Goal: Task Accomplishment & Management: Manage account settings

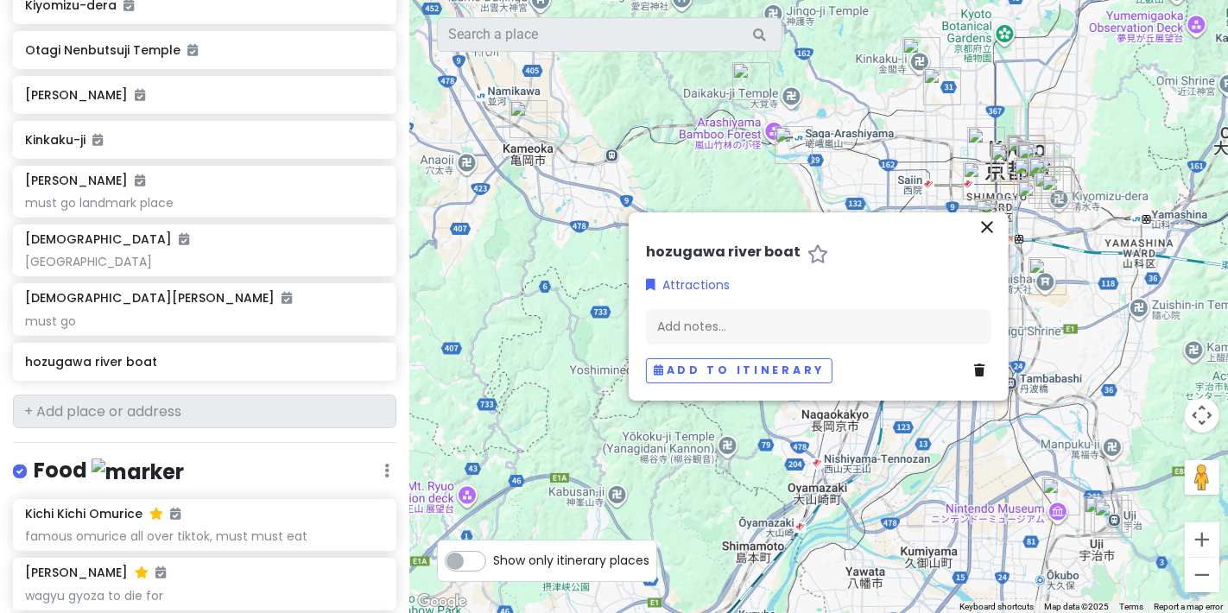
scroll to position [767, 0]
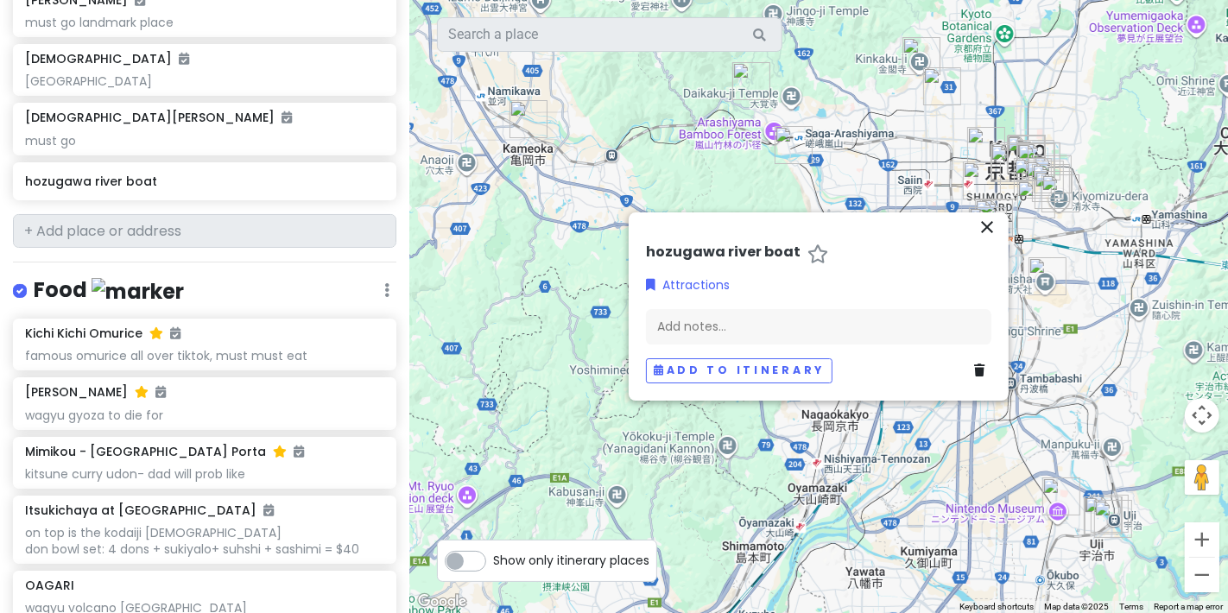
click at [170, 214] on input "text" at bounding box center [204, 231] width 383 height 35
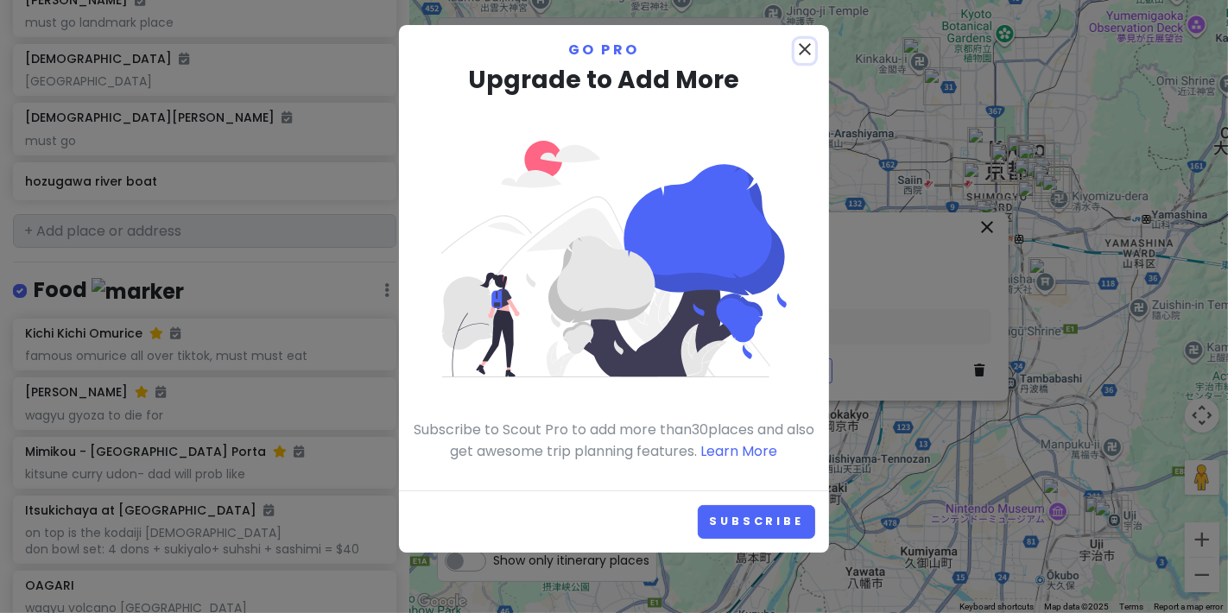
click at [800, 55] on icon "close" at bounding box center [805, 49] width 21 height 21
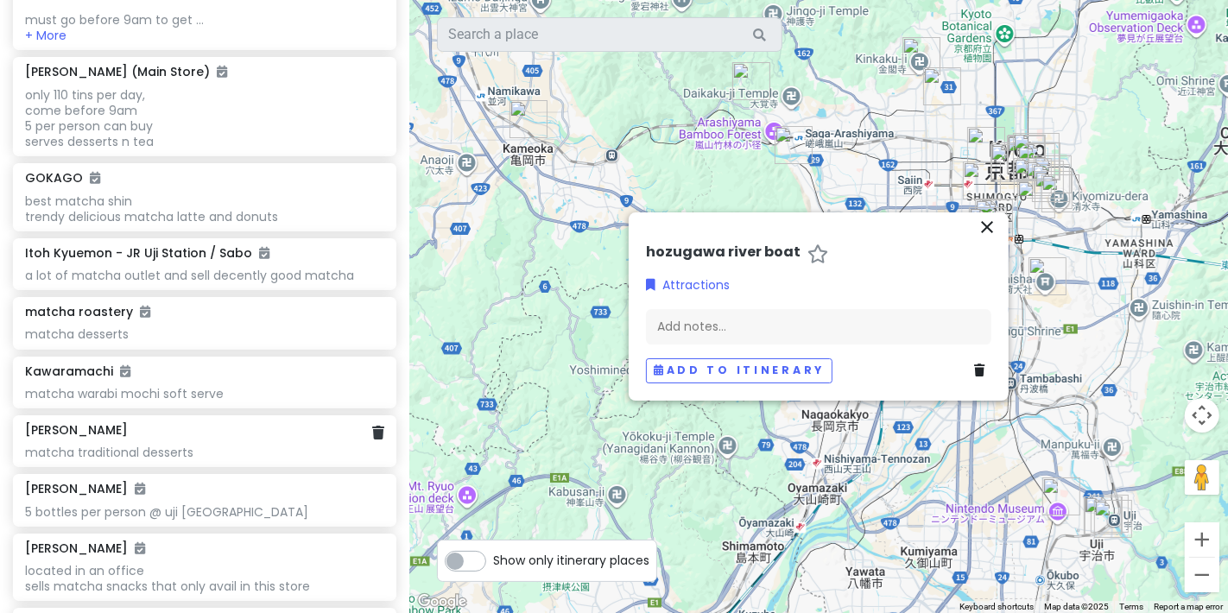
scroll to position [2140, 0]
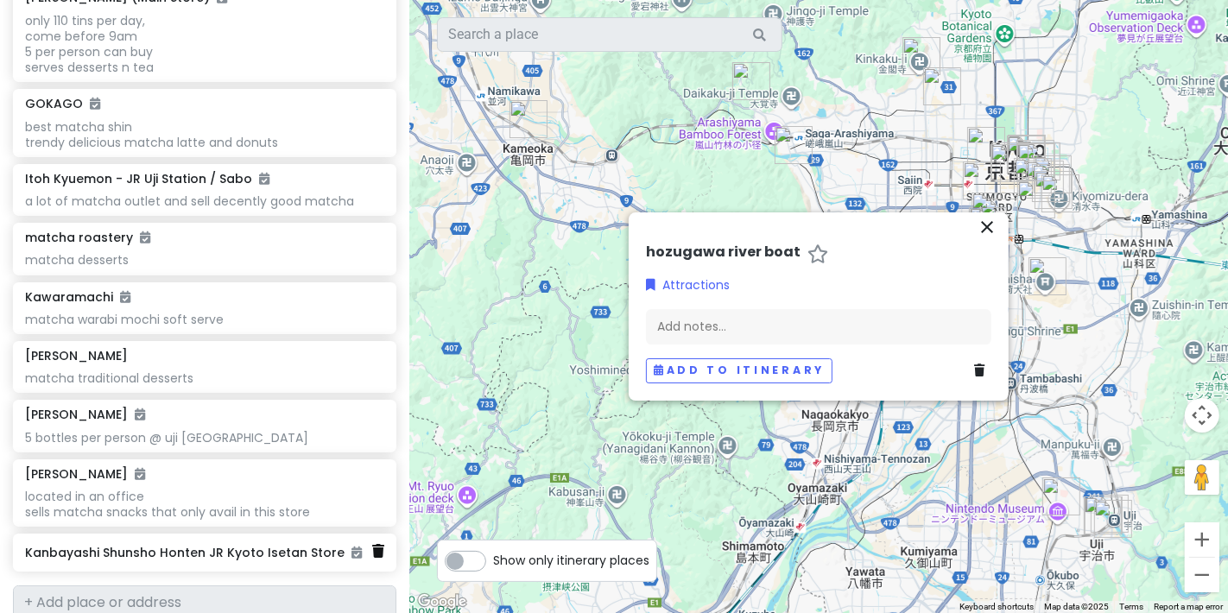
click at [372, 544] on icon at bounding box center [378, 551] width 12 height 14
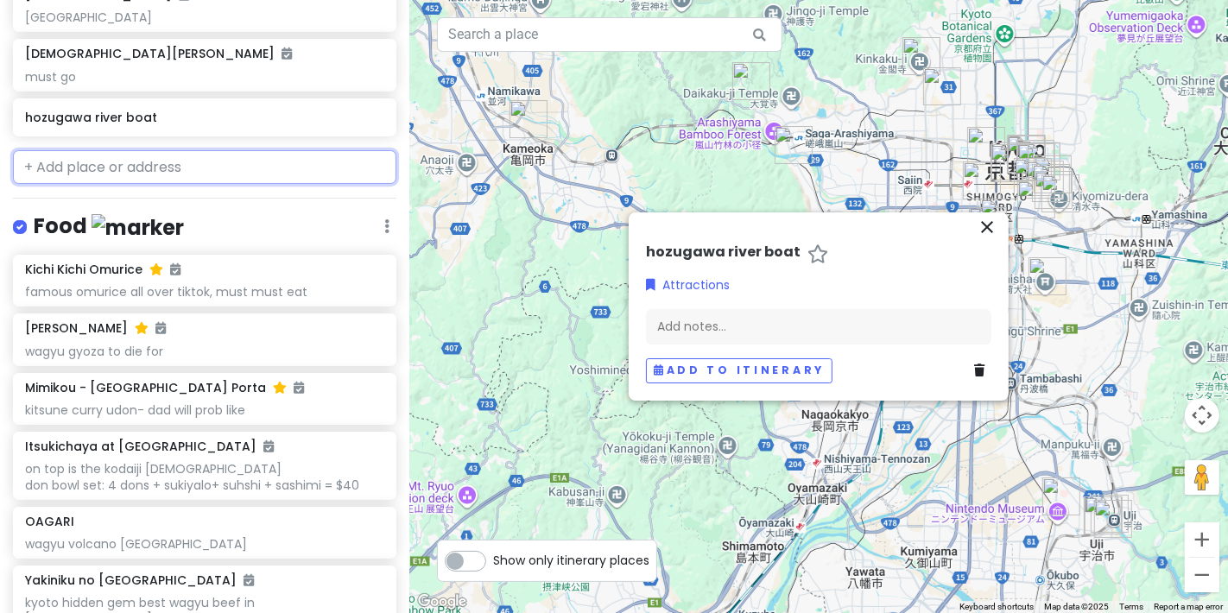
scroll to position [864, 0]
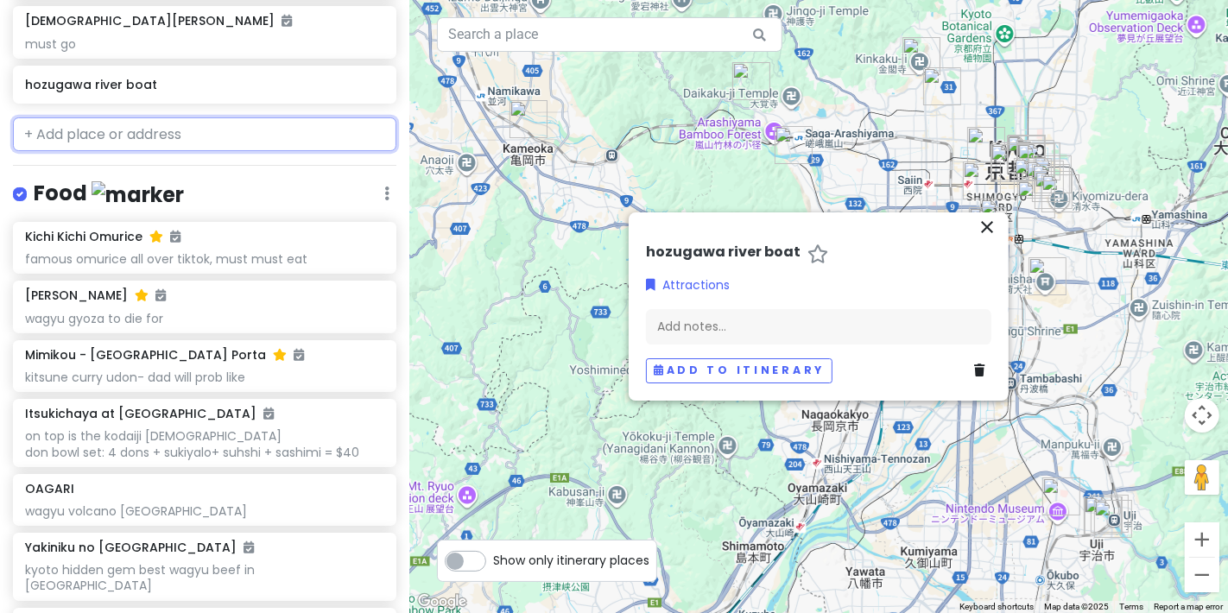
click at [213, 117] on input "text" at bounding box center [204, 134] width 383 height 35
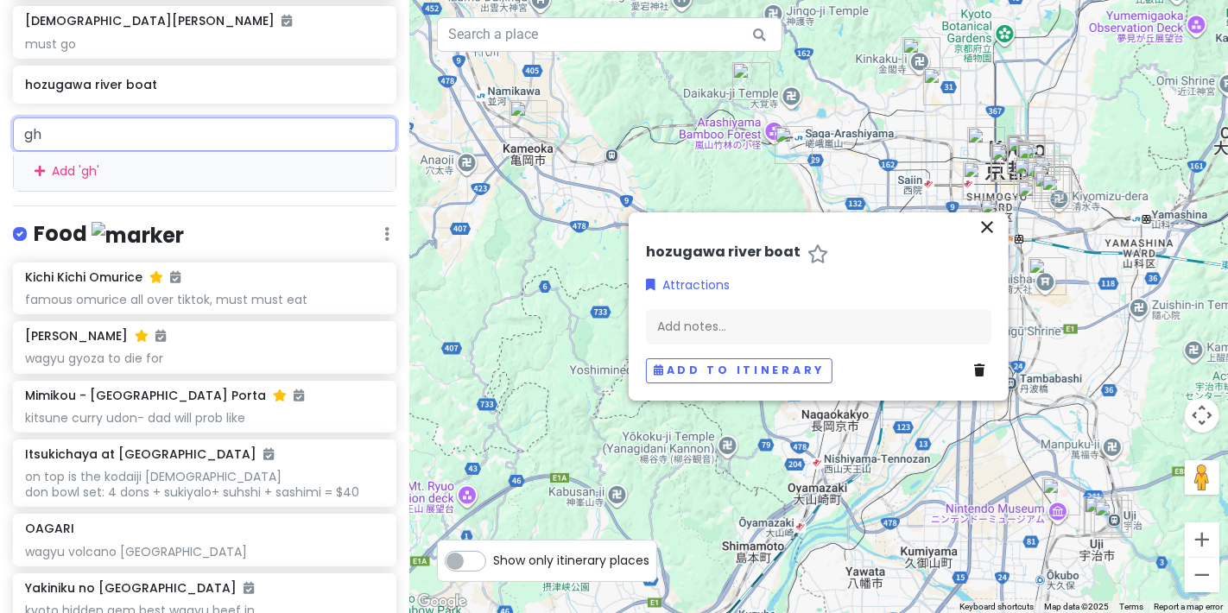
type input "g"
drag, startPoint x: 269, startPoint y: 98, endPoint x: 269, endPoint y: 110, distance: 11.3
click at [270, 117] on input "kibune" at bounding box center [204, 134] width 383 height 35
click at [253, 120] on input "kibune" at bounding box center [204, 134] width 383 height 35
type input "k"
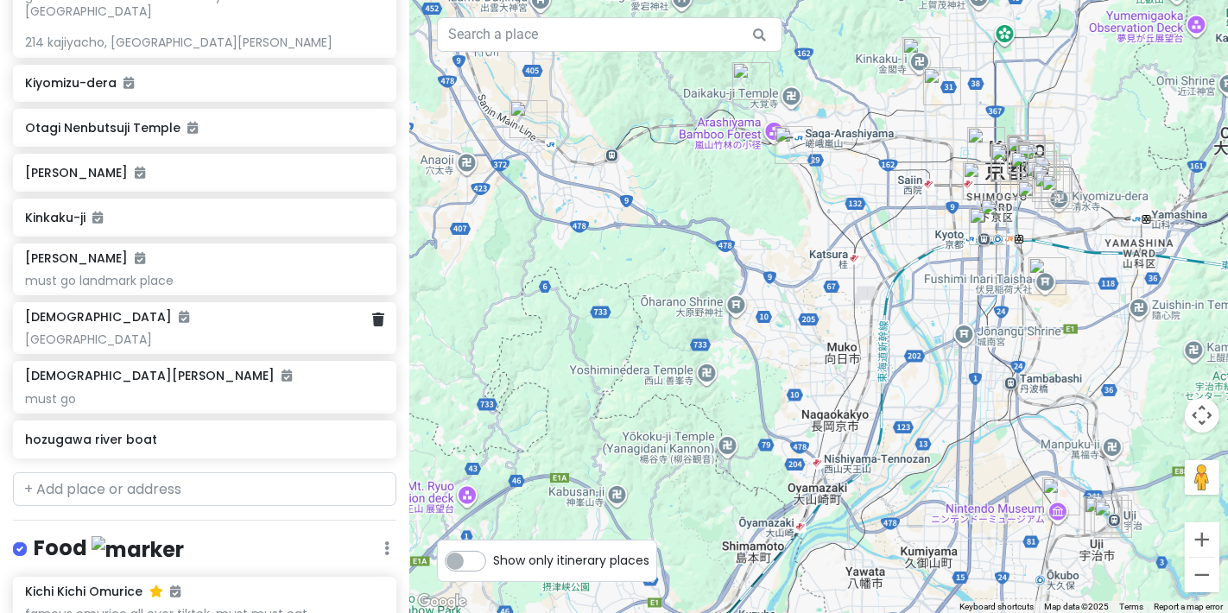
scroll to position [575, 0]
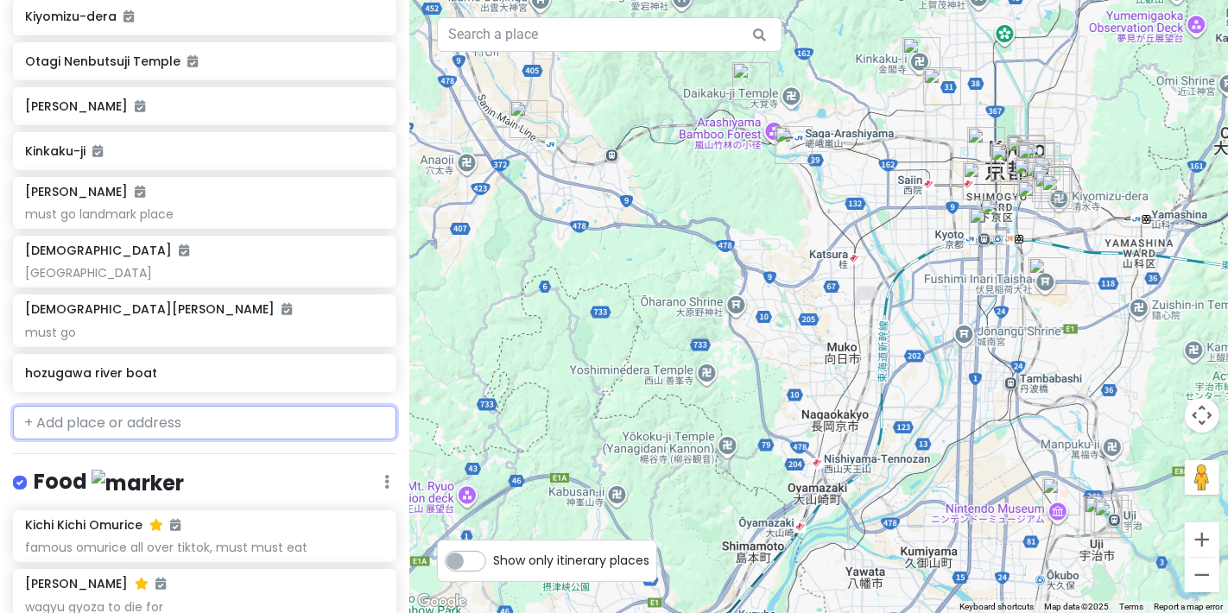
click at [180, 413] on input "text" at bounding box center [204, 423] width 383 height 35
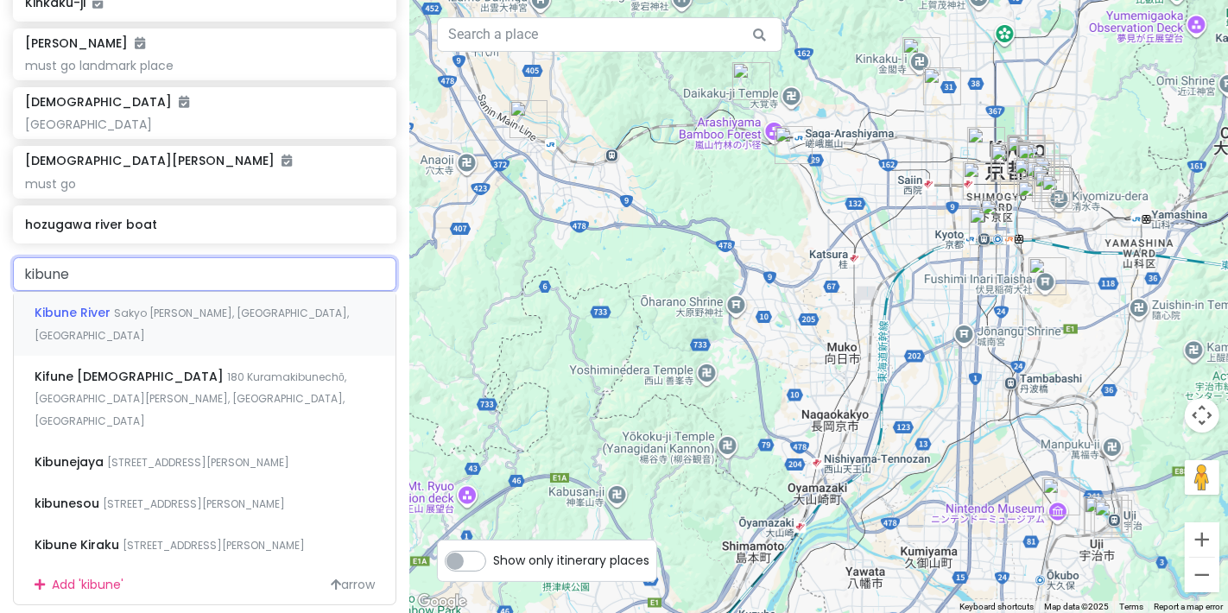
scroll to position [767, 0]
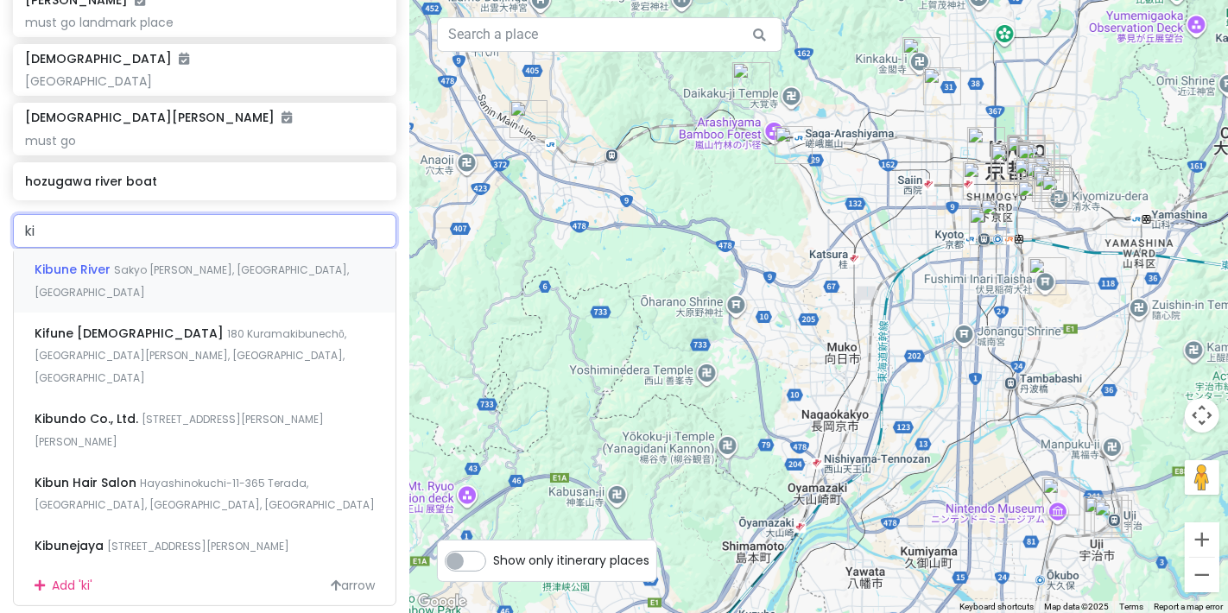
type input "k"
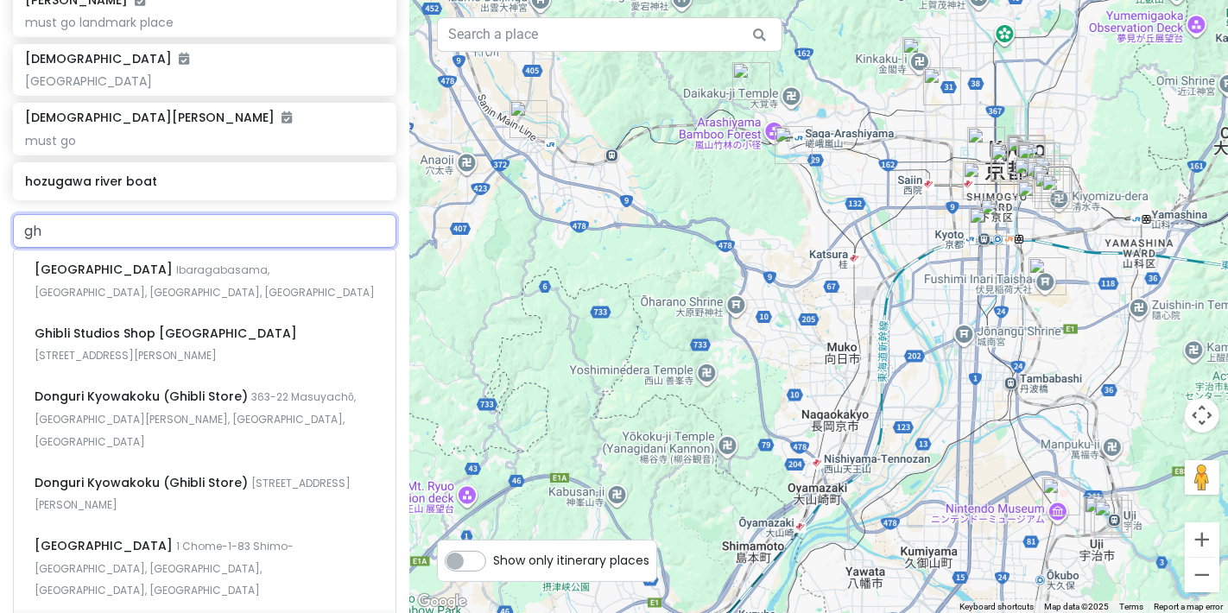
type input "g"
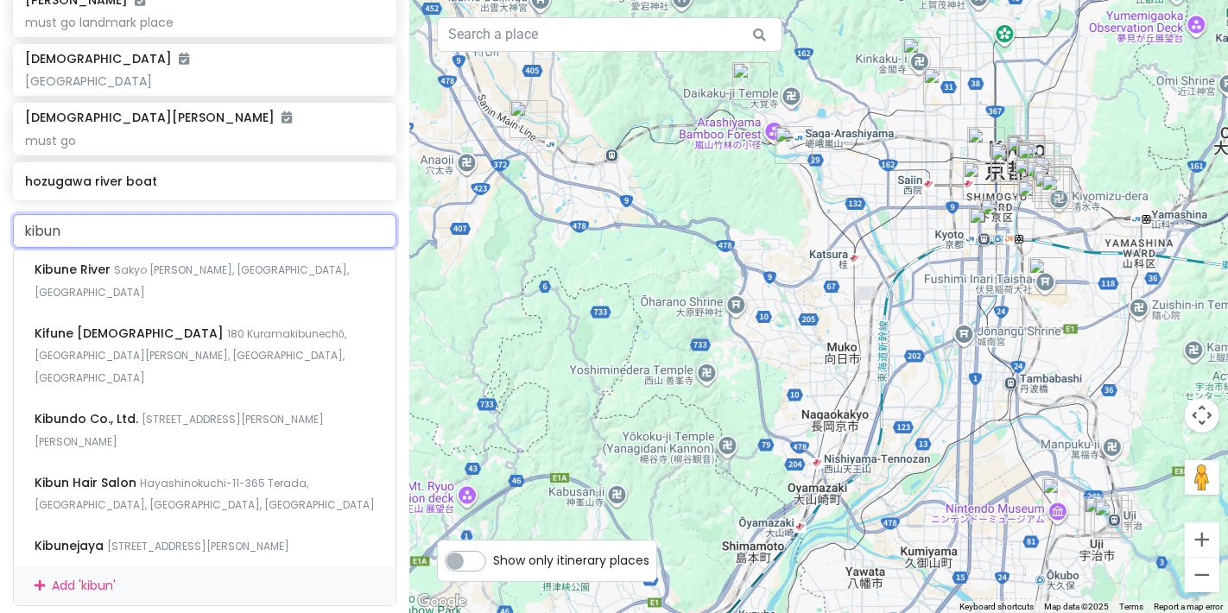
type input "kibune"
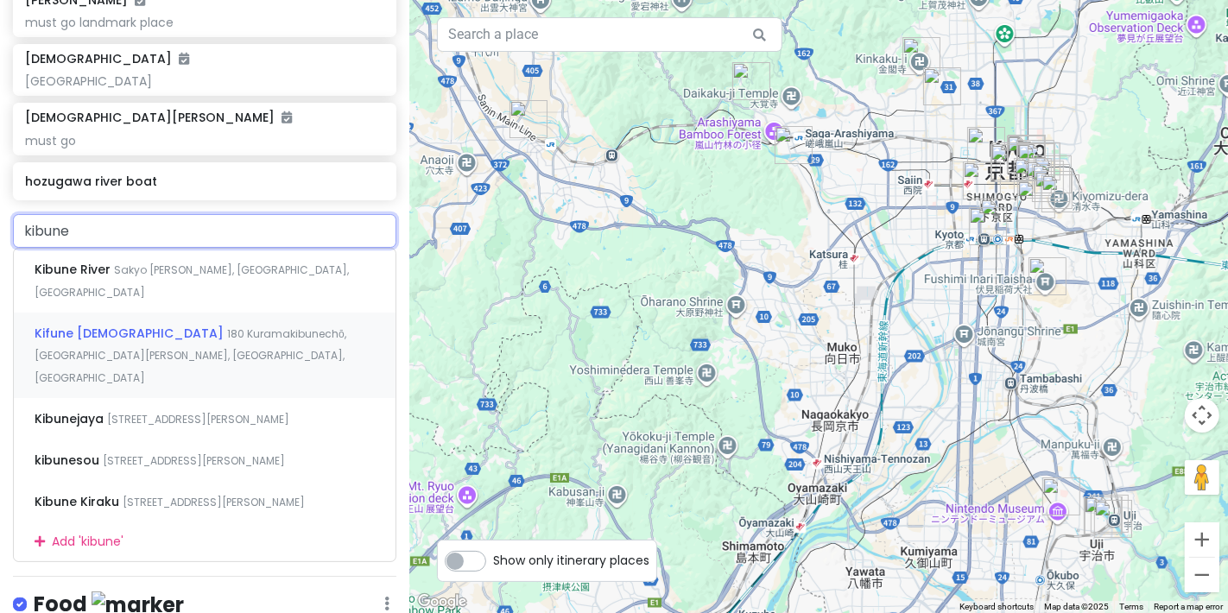
click at [121, 313] on div "Kifune Shrine 180 Kuramakibunechō, Sakyo Ward, Kyoto, Japan" at bounding box center [205, 355] width 382 height 85
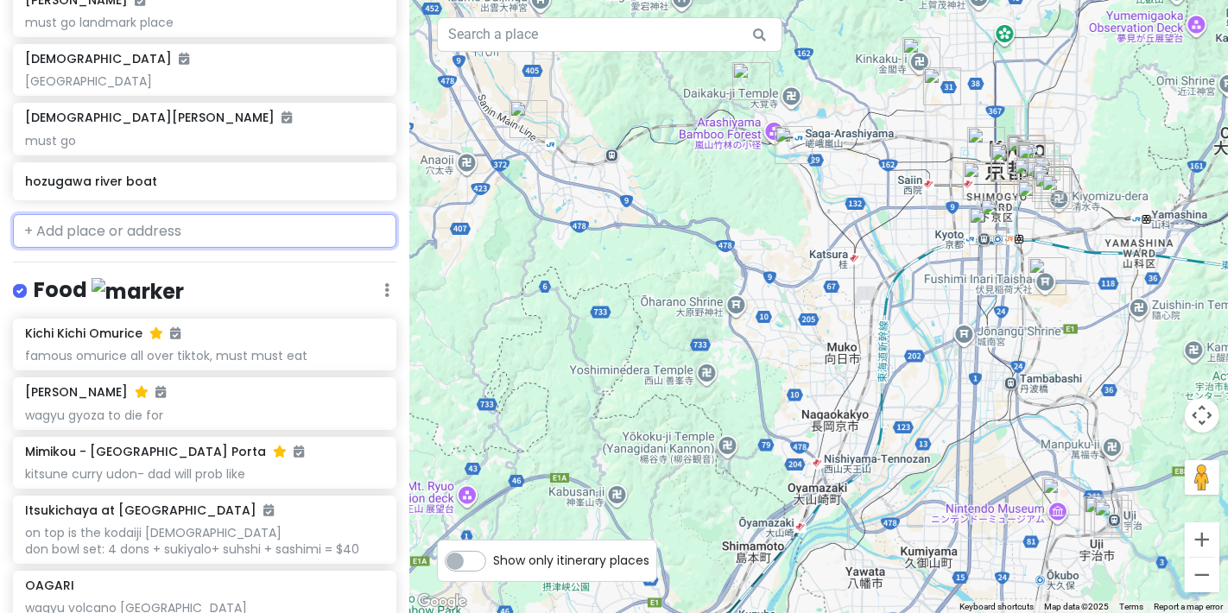
scroll to position [812, 0]
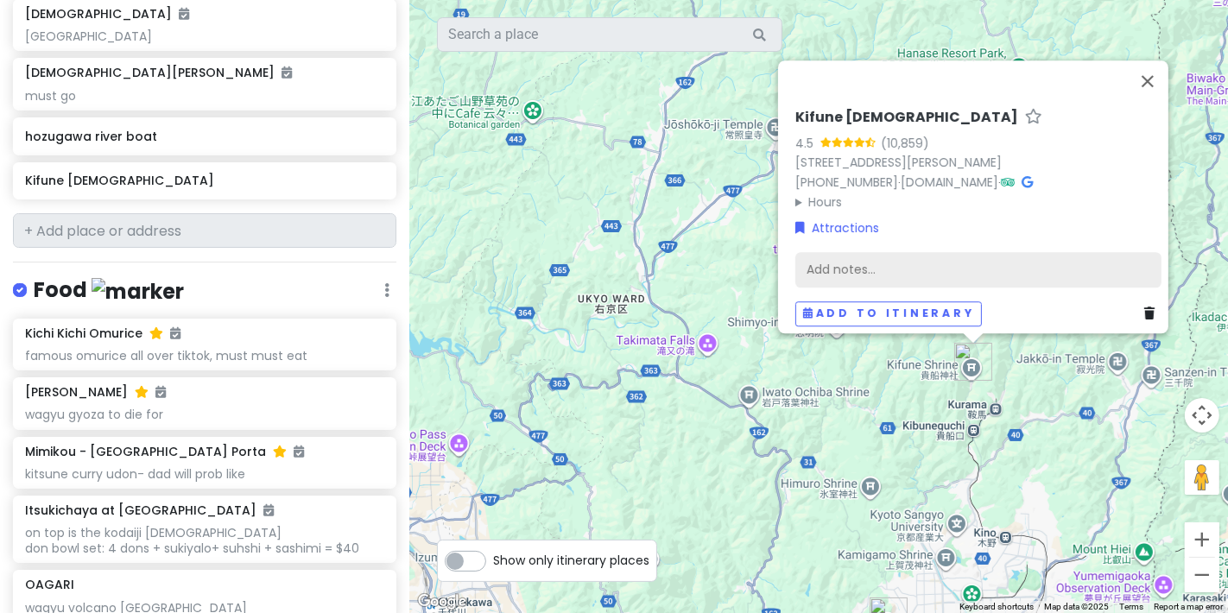
click at [1041, 263] on div "Add notes..." at bounding box center [978, 270] width 366 height 36
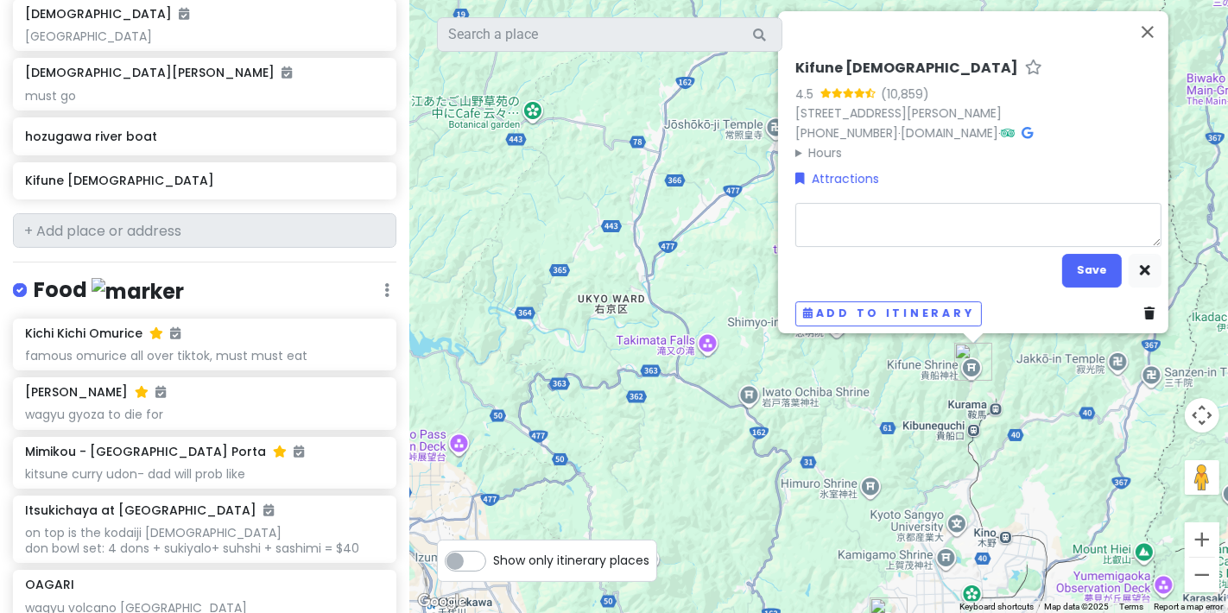
type textarea "x"
type textarea "n"
type textarea "x"
type textarea "ne"
type textarea "x"
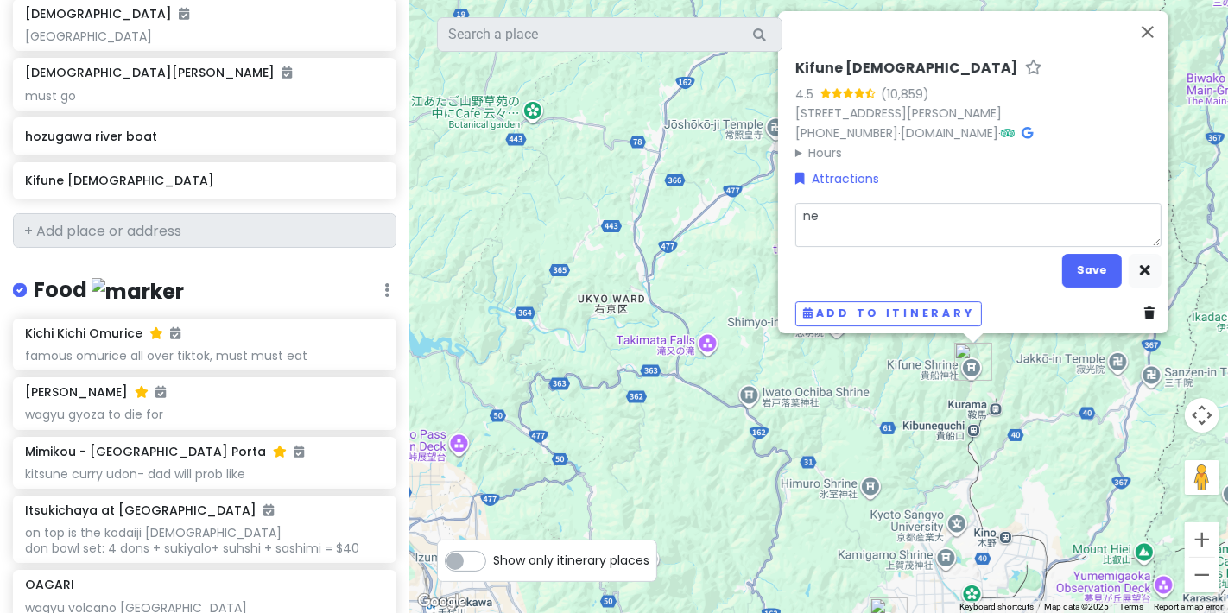
type textarea "nee"
type textarea "x"
type textarea "need"
type textarea "x"
type textarea "need"
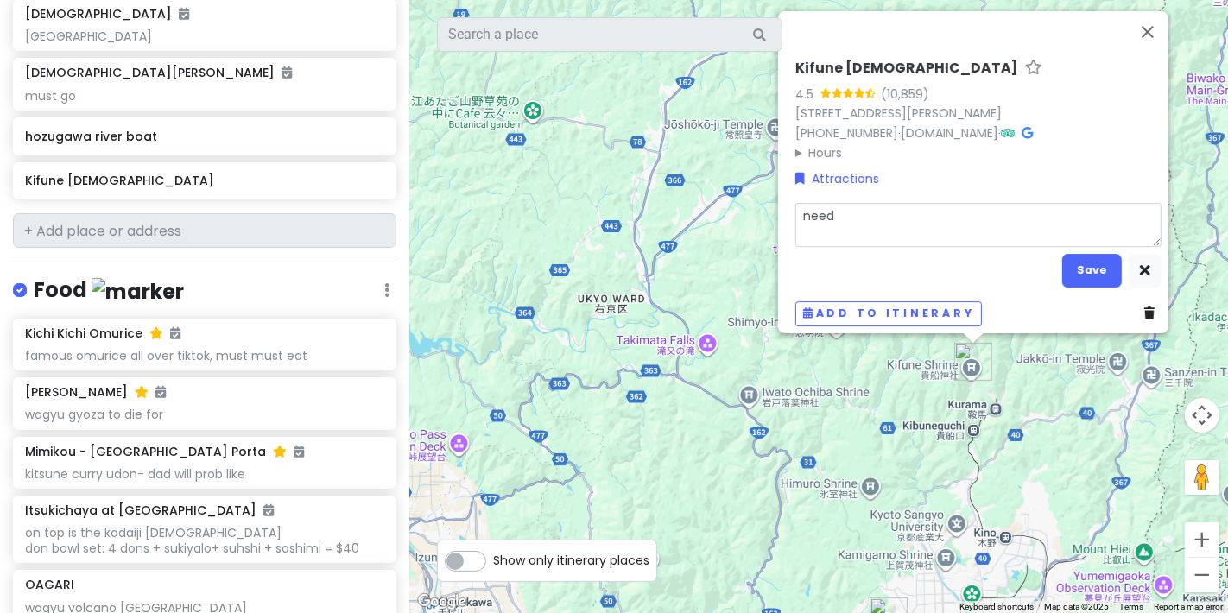
type textarea "x"
type textarea "need t"
type textarea "x"
type textarea "need to"
type textarea "x"
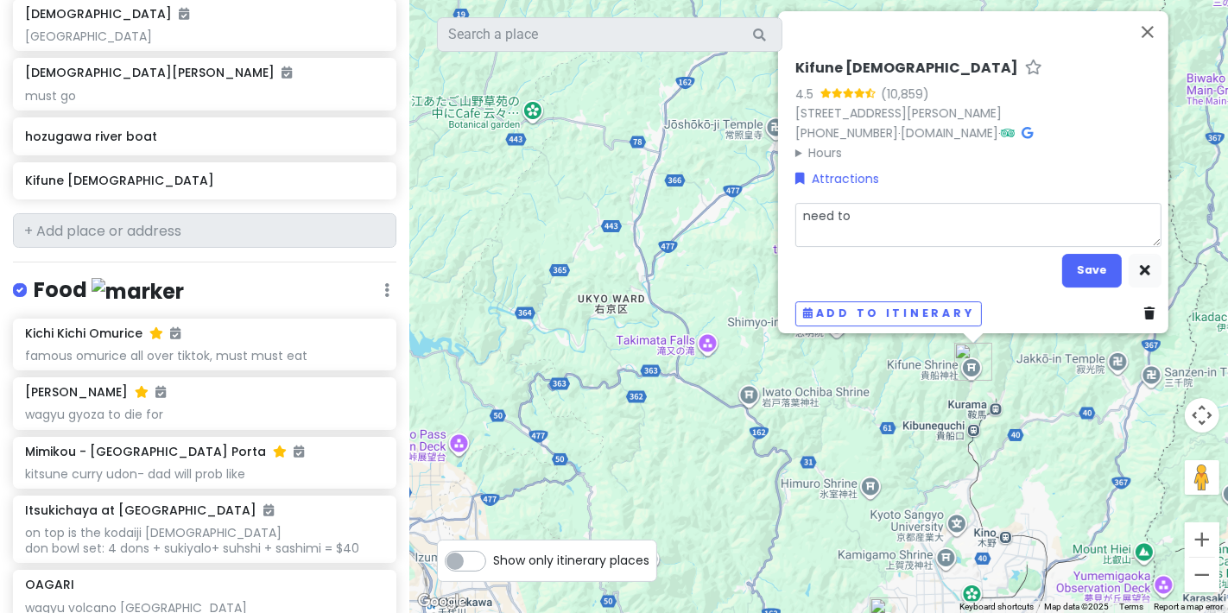
type textarea "need to g"
type textarea "x"
type textarea "need to go"
type textarea "x"
type textarea "need to go"
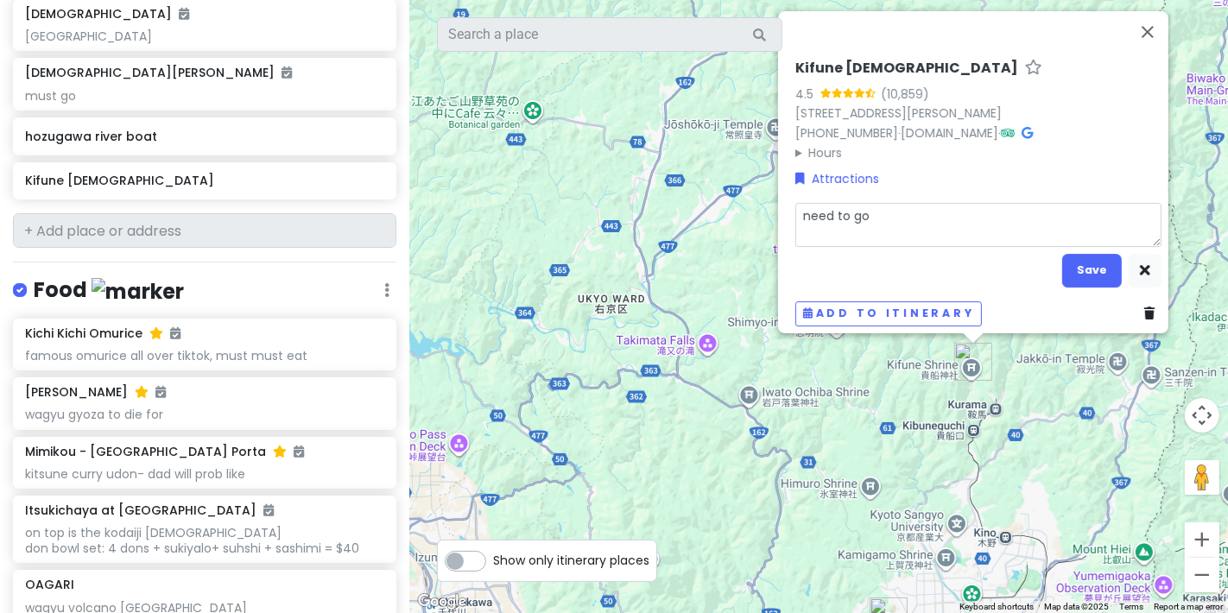
type textarea "x"
type textarea "need to go"
type textarea "x"
type textarea "need to g"
type textarea "x"
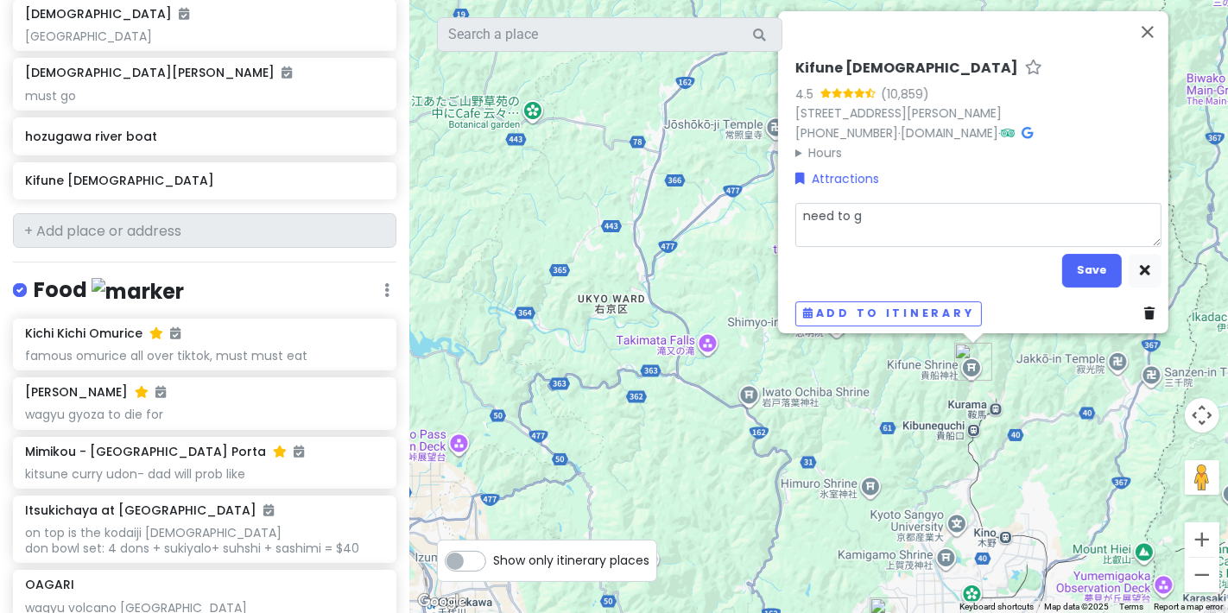
type textarea "need to go"
type textarea "x"
type textarea "need to go"
type textarea "x"
type textarea "need to go t"
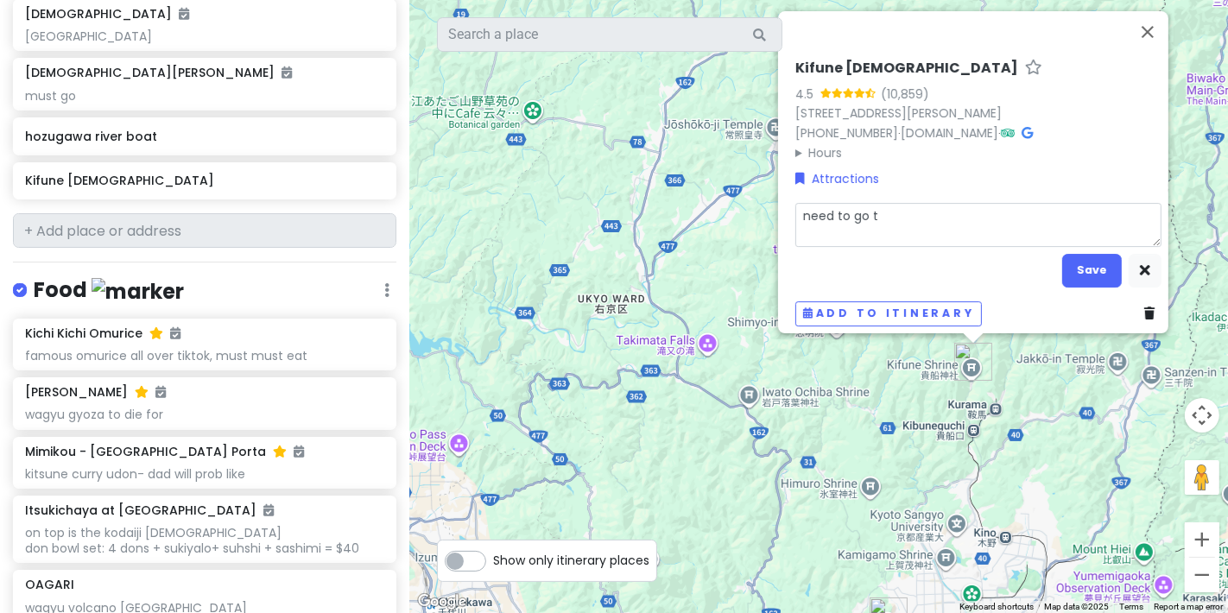
type textarea "x"
type textarea "need to go to"
type textarea "x"
type textarea "need to go to"
type textarea "x"
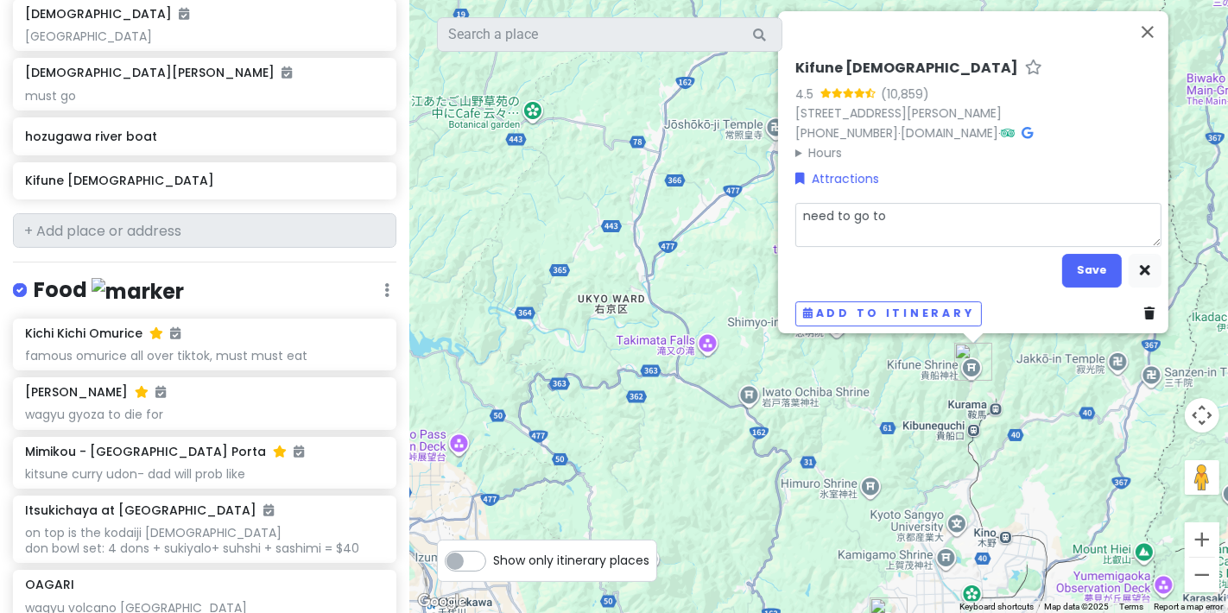
type textarea "need to go to t"
type textarea "x"
type textarea "need to go to th"
type textarea "x"
type textarea "need to go to the"
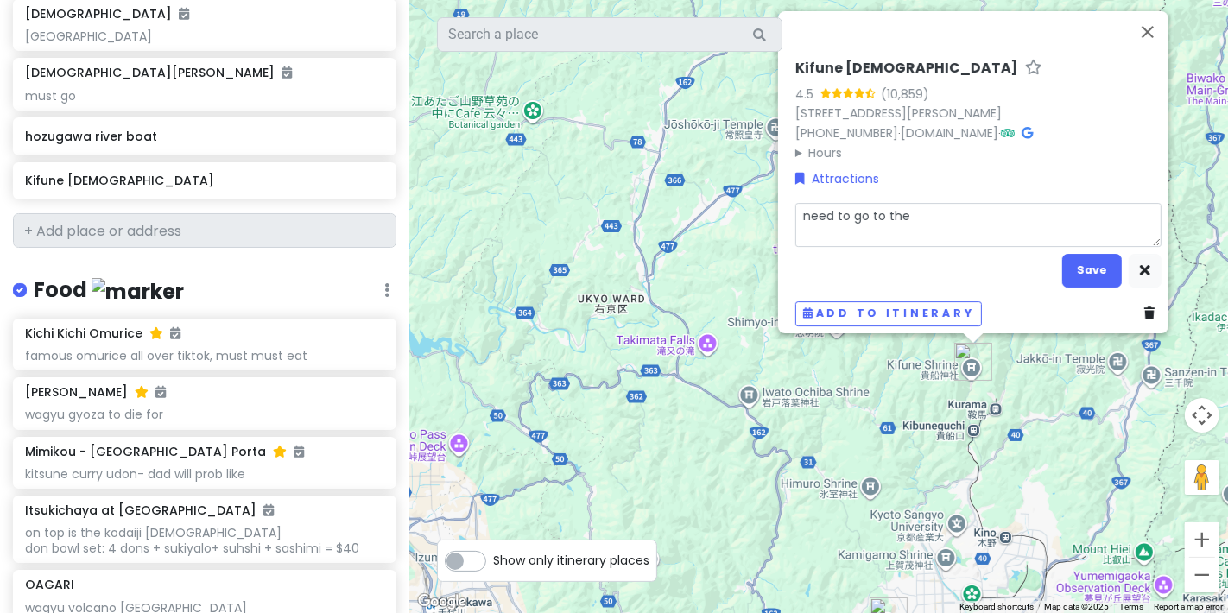
type textarea "x"
type textarea "need to go to the"
type textarea "x"
type textarea "need to go to the H"
type textarea "x"
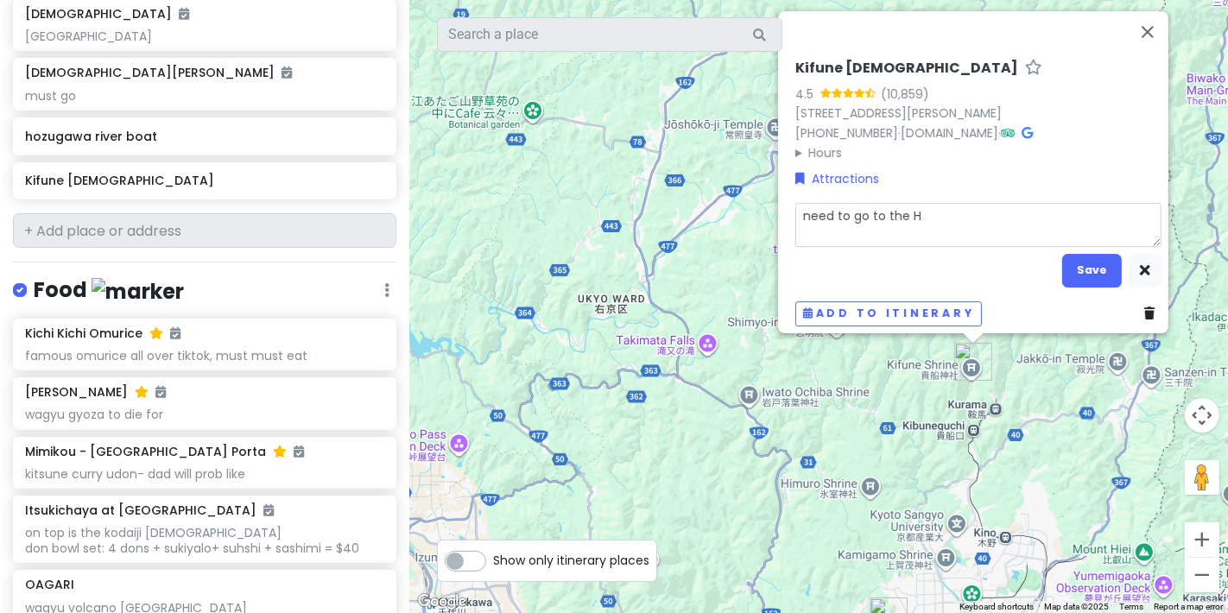
type textarea "need to go to the"
type textarea "x"
type textarea "need to go to the Gh"
type textarea "x"
type textarea "need to go to the Ghi"
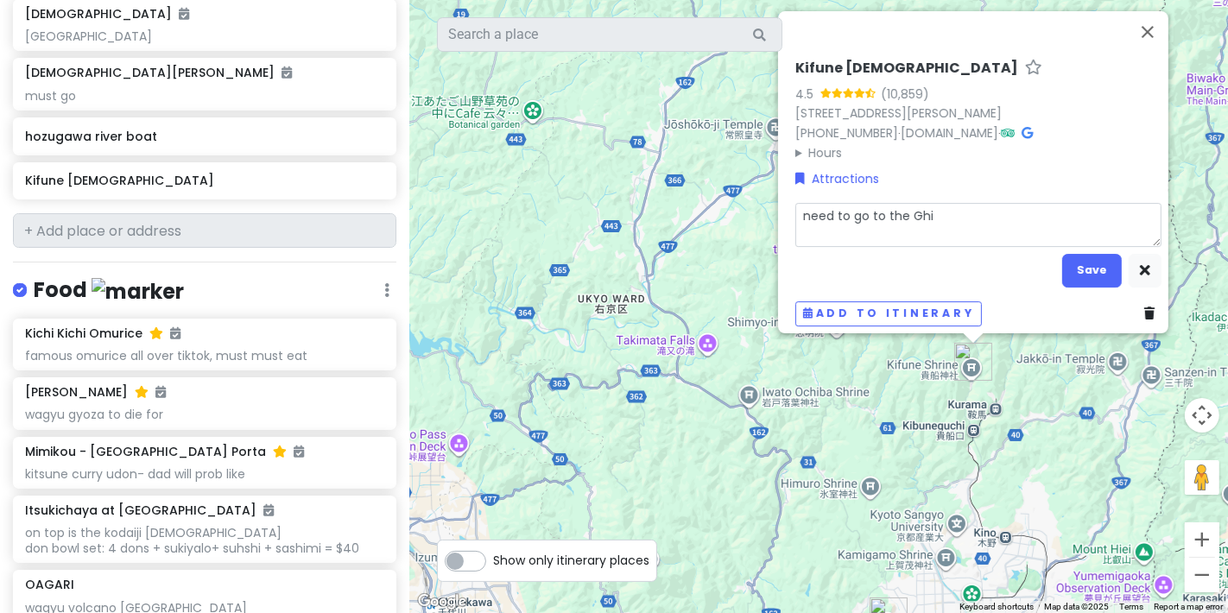
type textarea "x"
type textarea "need to go to the Ghib"
type textarea "x"
type textarea "need to go to the Ghibl"
type textarea "x"
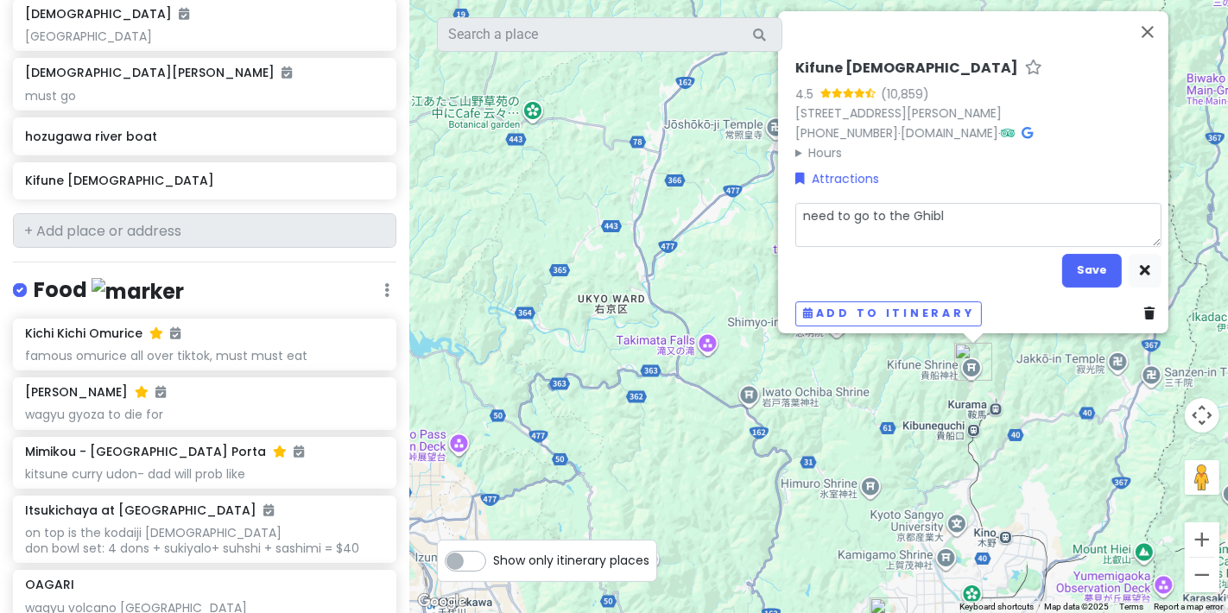
type textarea "need to go to the Ghibli"
type textarea "x"
type textarea "need to go to the Ghibli"
type textarea "x"
type textarea "need to go to the Ghibli k"
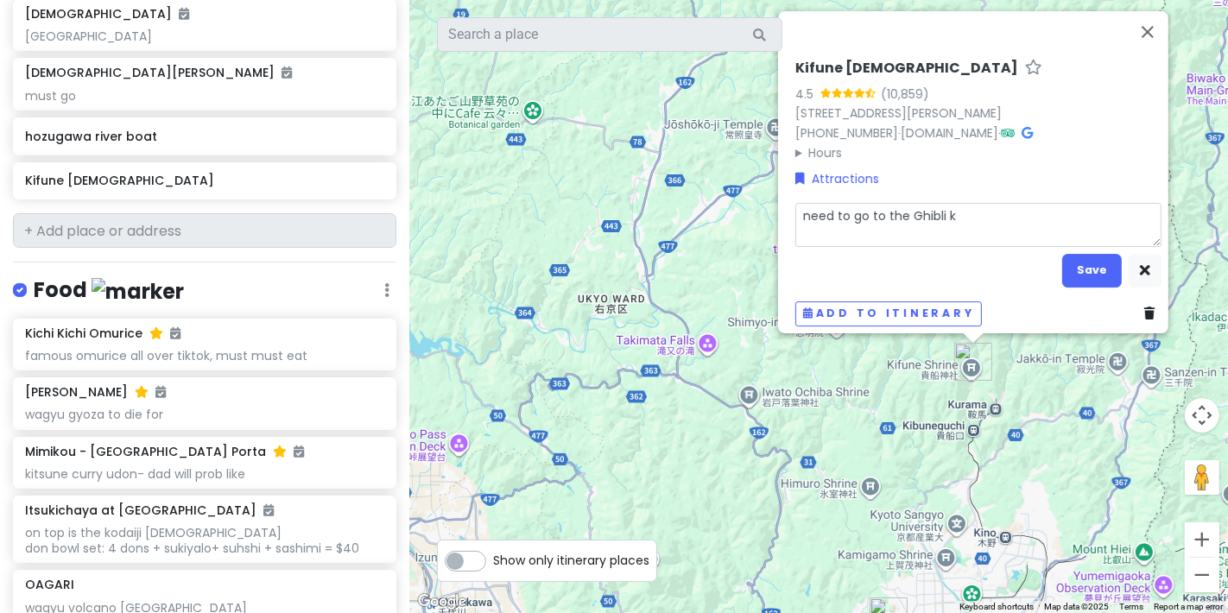
type textarea "x"
type textarea "need to go to the Ghibli"
type textarea "x"
type textarea "need to go to the Ghibli v"
type textarea "x"
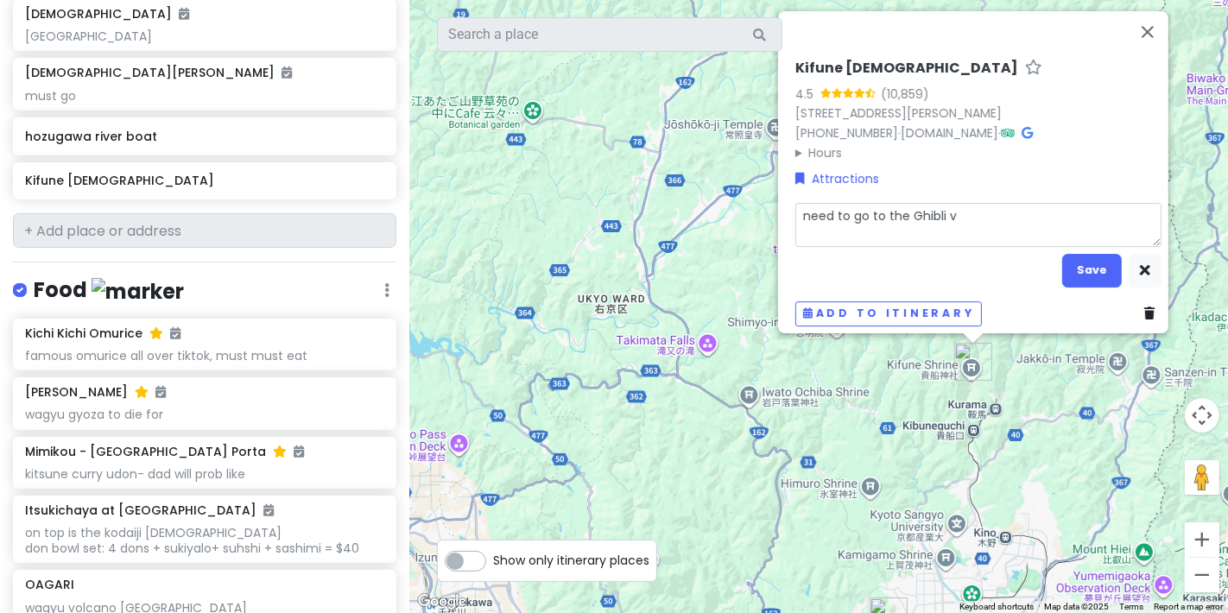
type textarea "need to go to the Ghibli vi"
type textarea "x"
type textarea "need to go to the Ghibli vil"
type textarea "x"
type textarea "need to go to the Ghibli vill"
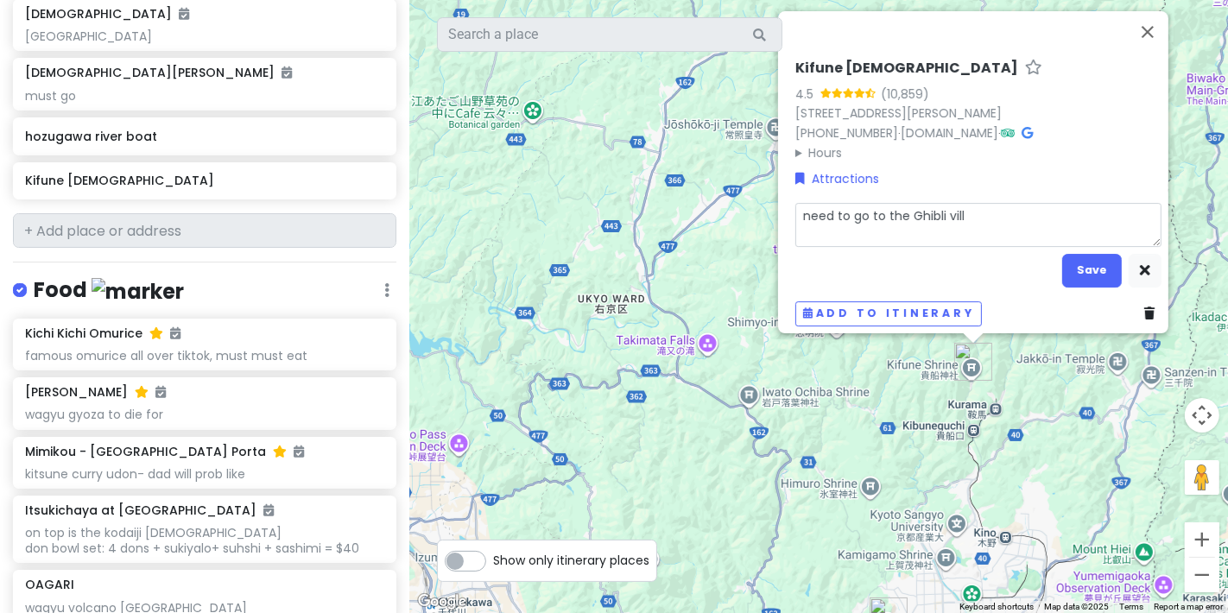
type textarea "x"
type textarea "need to go to the Ghibli villa"
type textarea "x"
type textarea "need to go to the Ghibli villag"
type textarea "x"
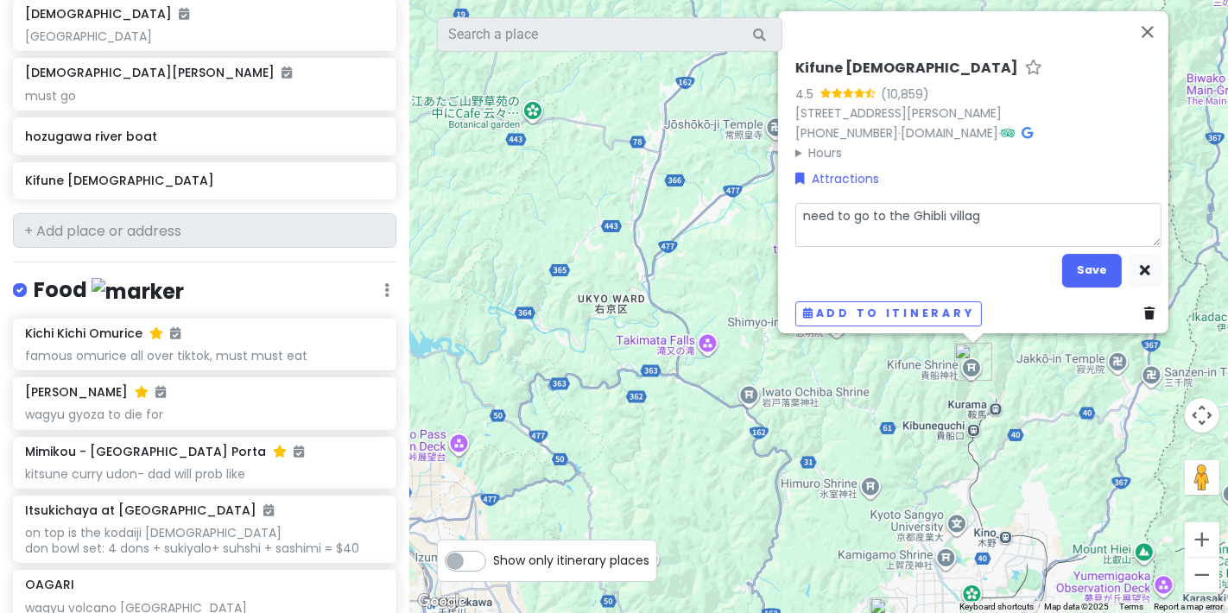
type textarea "need to go to the Ghibli village"
type textarea "x"
type textarea "need to go to the Ghibli village"
type textarea "x"
type textarea "need to go to the Ghibli village i"
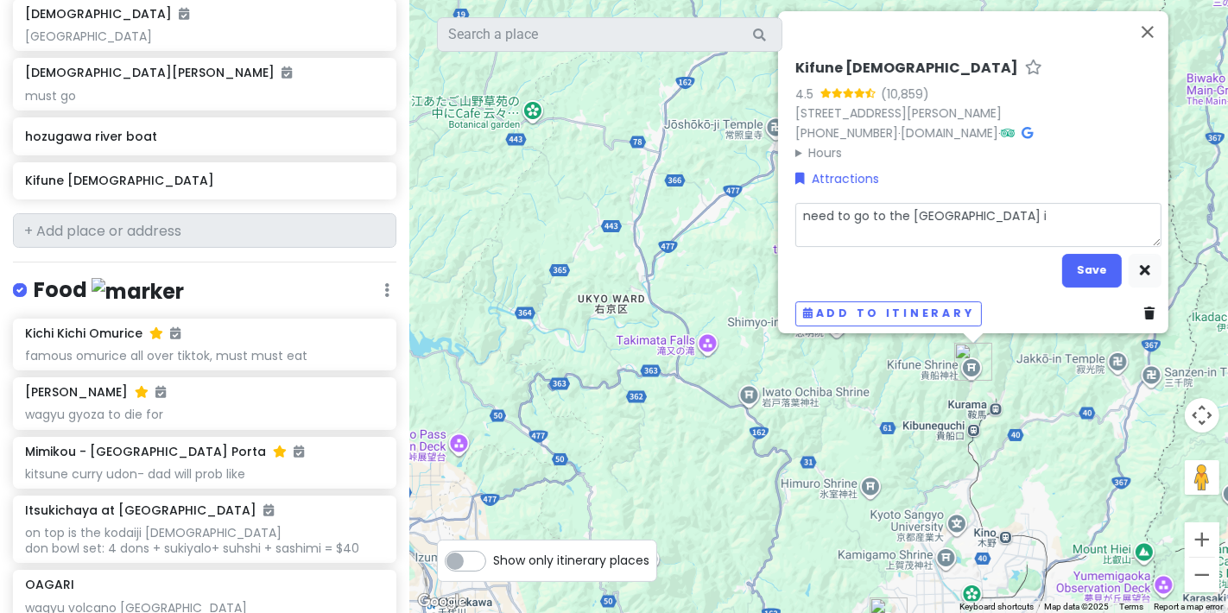
type textarea "x"
type textarea "need to go to the Ghibli village in"
type textarea "x"
type textarea "need to go to the Ghibli village in"
type textarea "x"
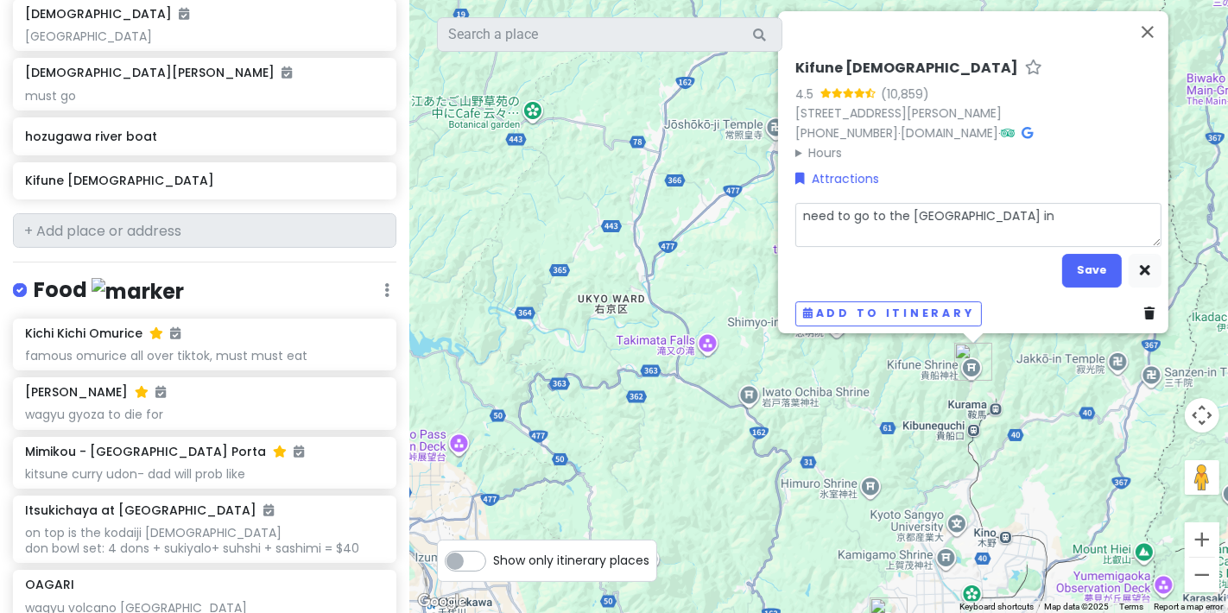
type textarea "need to go to the Ghibli village in k"
type textarea "x"
type textarea "need to go to the Ghibli village in ky"
type textarea "x"
type textarea "need to go to the Ghibli village in kyp"
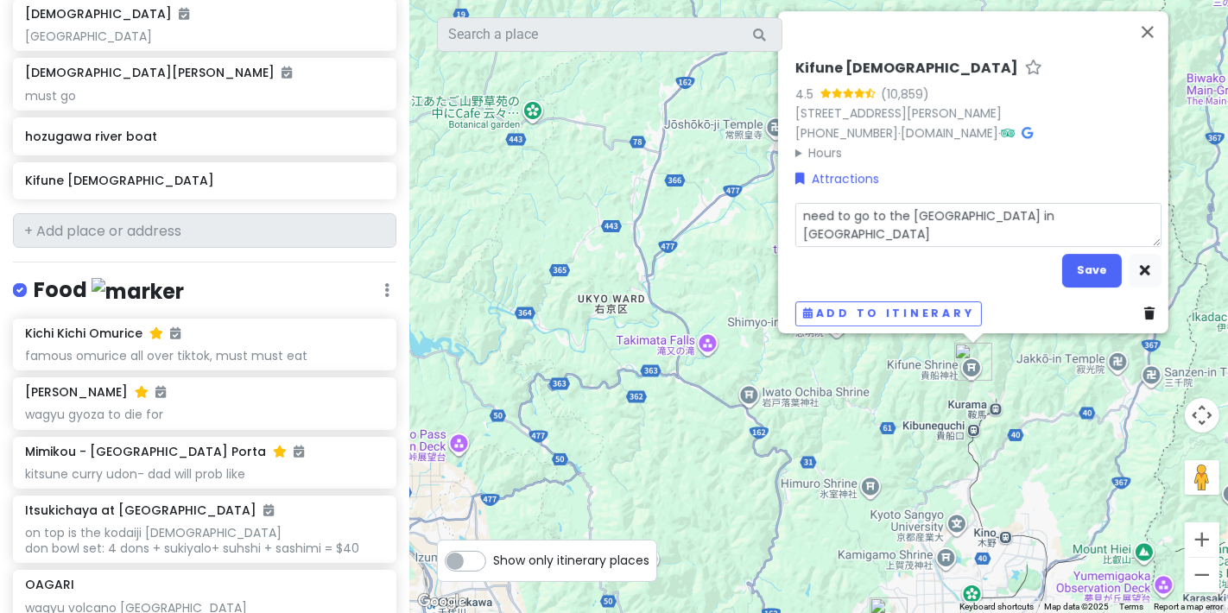
type textarea "x"
type textarea "need to go to the Ghibli village in kypt"
type textarea "x"
type textarea "need to go to the Ghibli village in kyptp"
type textarea "x"
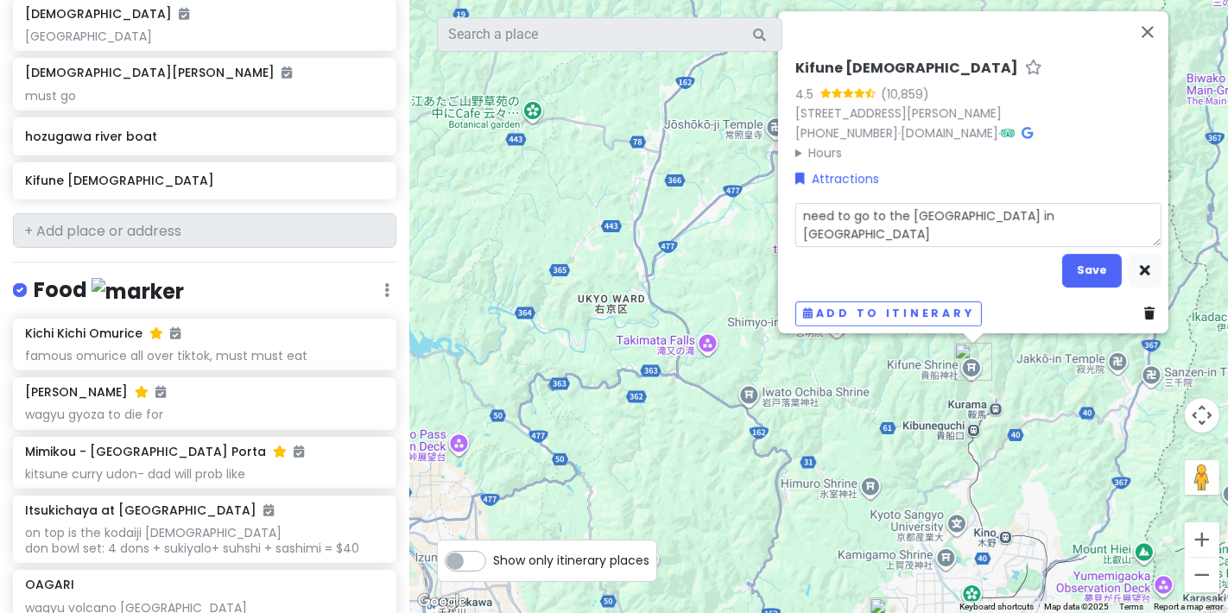
type textarea "need to go to the Ghibli village in kyptp"
type textarea "x"
type textarea "need to go to the Ghibli village in kyptp"
type textarea "x"
type textarea "need to go to the Ghibli village in kypt"
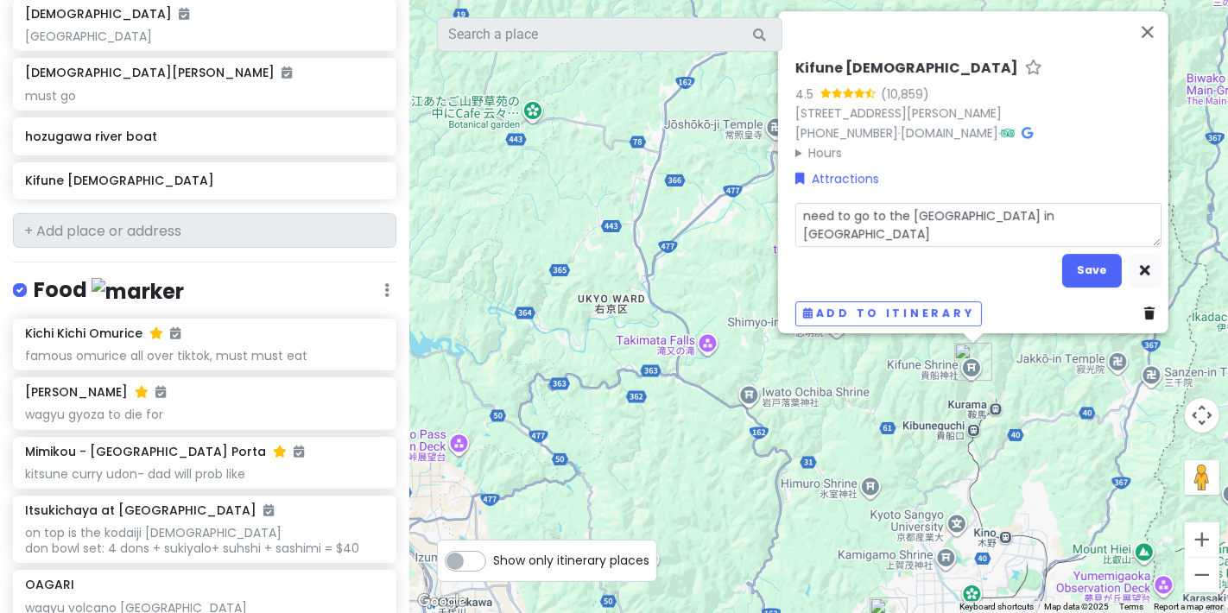
type textarea "x"
type textarea "need to go to the Ghibli village in kyp"
type textarea "x"
type textarea "need to go to the Ghibli village in ky"
type textarea "x"
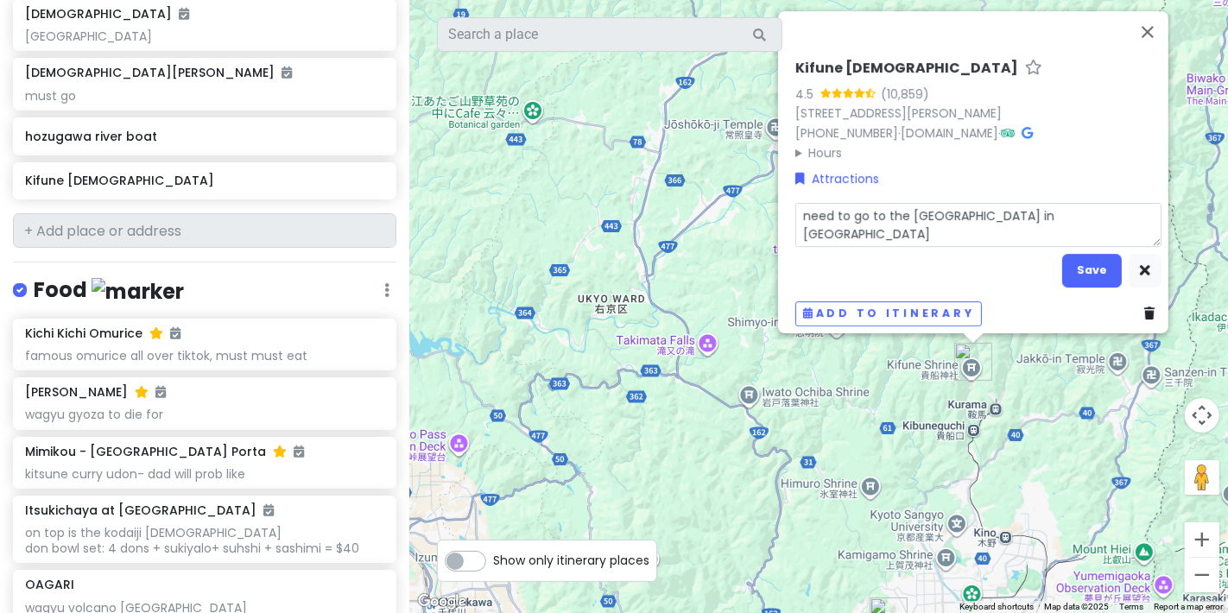
type textarea "need to go to the Ghibli village in kyp"
type textarea "x"
type textarea "need to go to the Ghibli village in kypt"
type textarea "x"
type textarea "need to go to the Ghibli village in kyp"
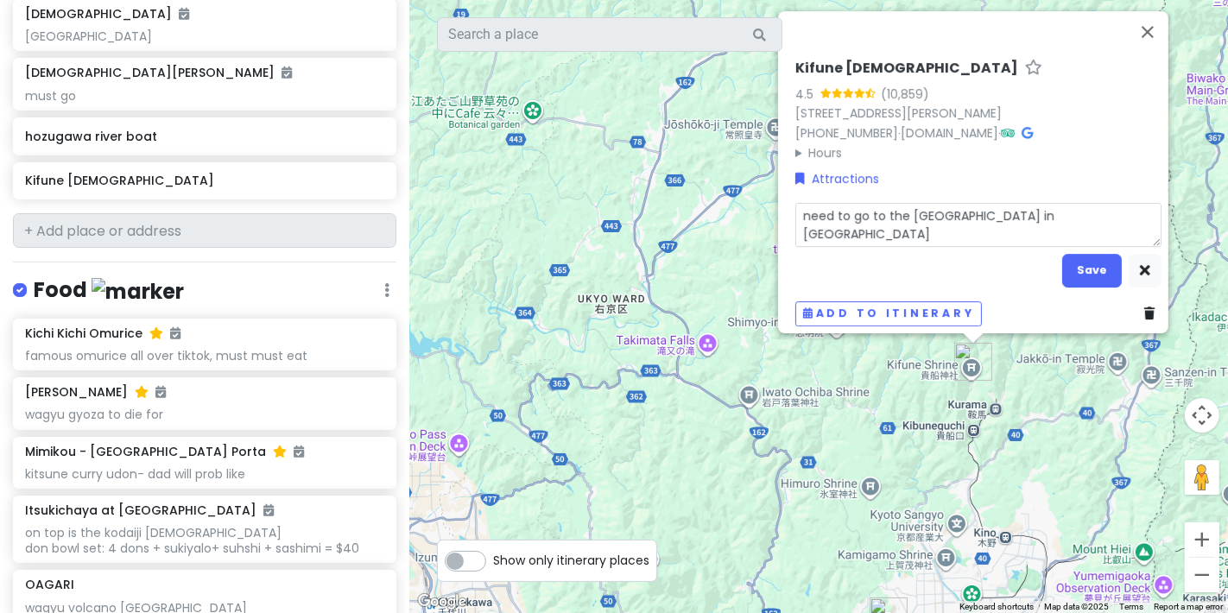
type textarea "x"
type textarea "need to go to the Ghibli village in ky"
type textarea "x"
type textarea "need to go to the Ghibli village in kyt"
type textarea "x"
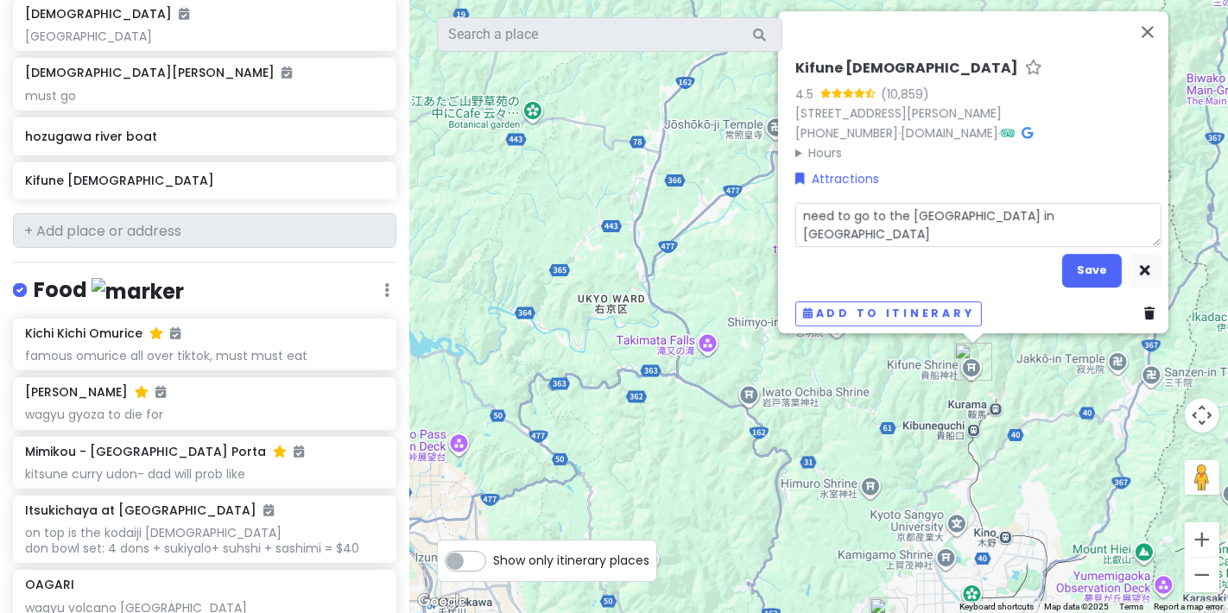
type textarea "need to go to the Ghibli village in kyto"
type textarea "x"
type textarea "need to go to the Ghibli village in kyto"
type textarea "x"
type textarea "need to go to the Ghibli village in kyto"
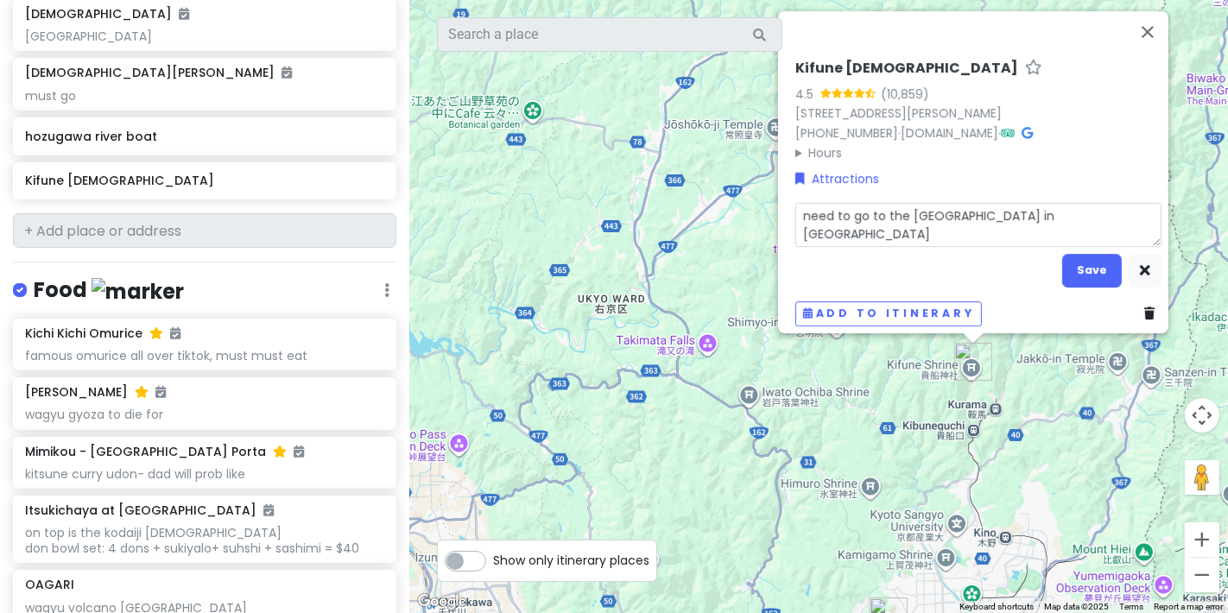
type textarea "x"
type textarea "need to go to the Ghibli village in kyt"
type textarea "x"
type textarea "need to go to the Ghibli village in ky"
type textarea "x"
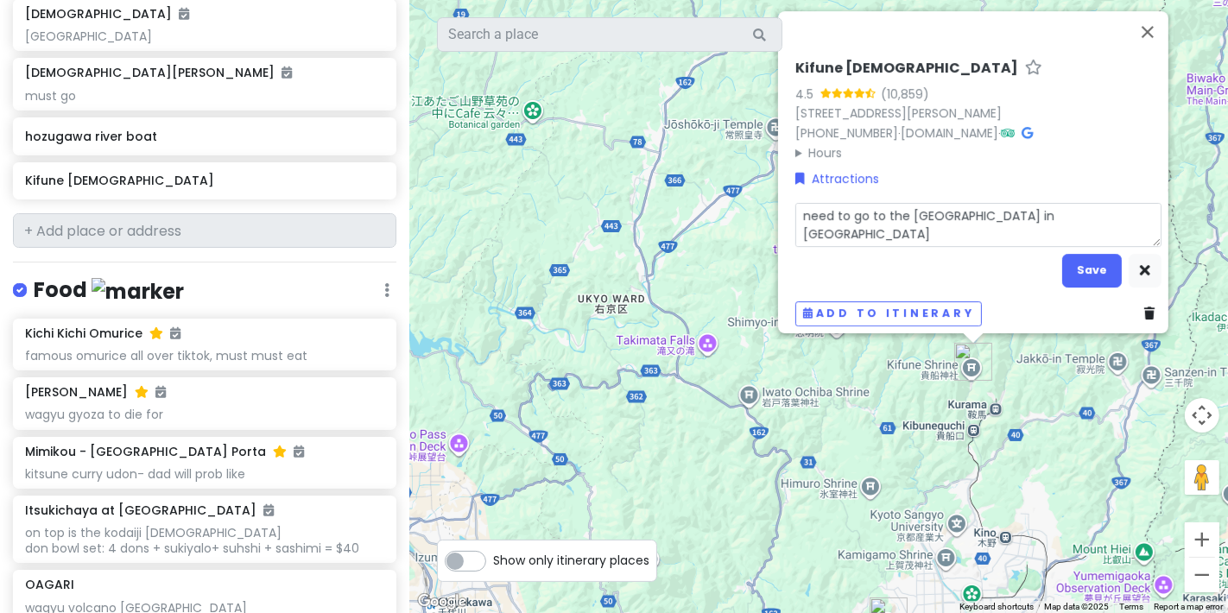
type textarea "need to go to the Ghibli village in kyo"
type textarea "x"
type textarea "need to go to the Ghibli village in kyot"
type textarea "x"
type textarea "need to go to the Ghibli village in kyoto"
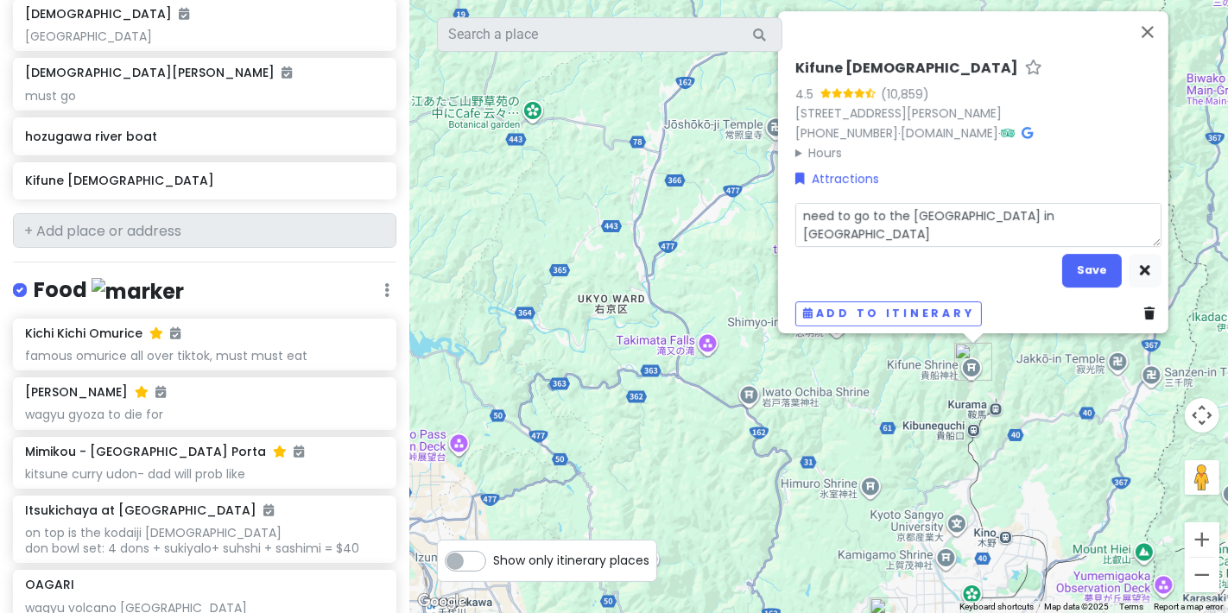
type textarea "x"
type textarea "need to go to the Ghibli village in kyoto"
type textarea "x"
type textarea "need to go to the Ghibli village in kyoto c"
type textarea "x"
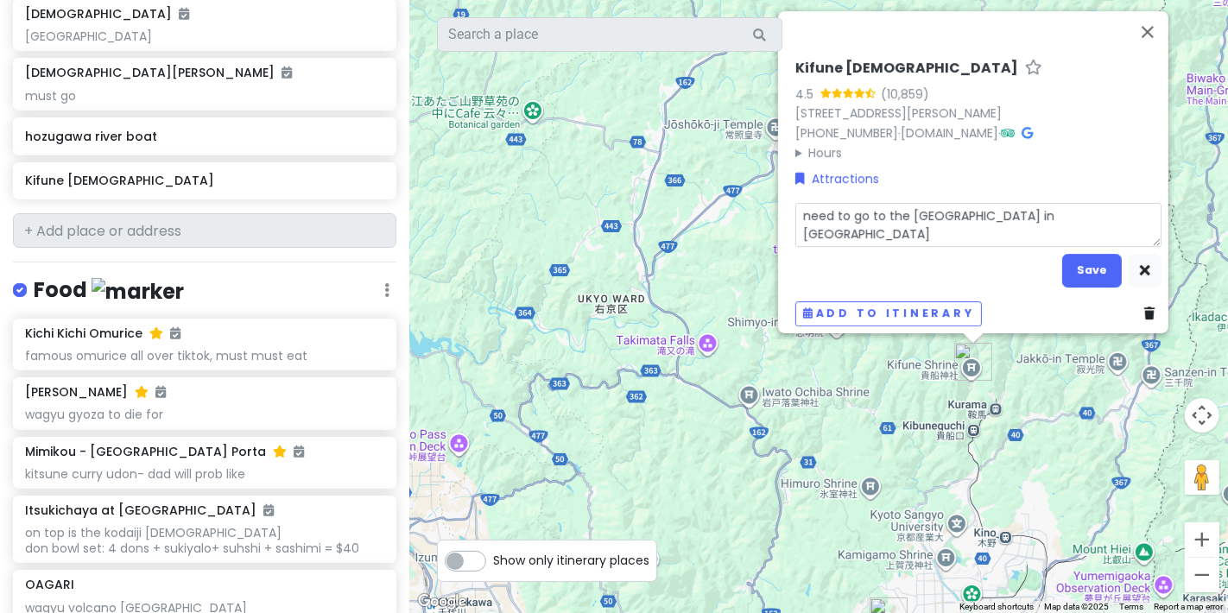
type textarea "need to go to the Ghibli village in kyoto ct"
type textarea "x"
type textarea "need to go to the Ghibli village in kyoto cta"
type textarea "x"
type textarea "need to go to the Ghibli village in kyoto ctac"
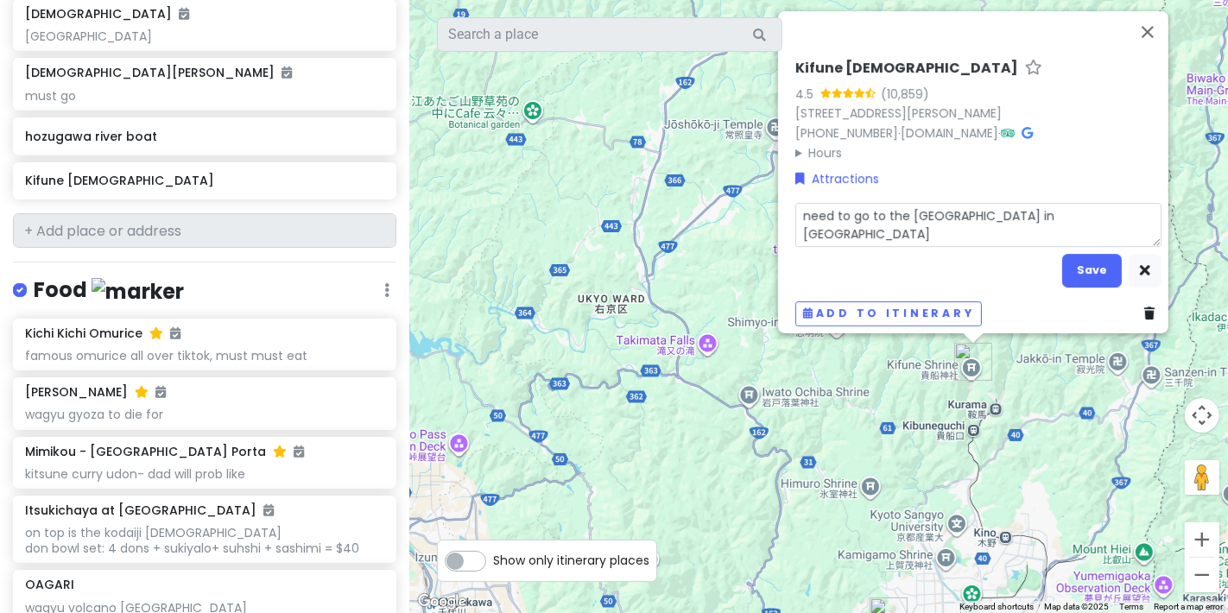
type textarea "x"
type textarea "need to go to the Ghibli village in kyoto ctach"
type textarea "x"
type textarea "need to go to the Ghibli village in kyoto ctach"
type textarea "x"
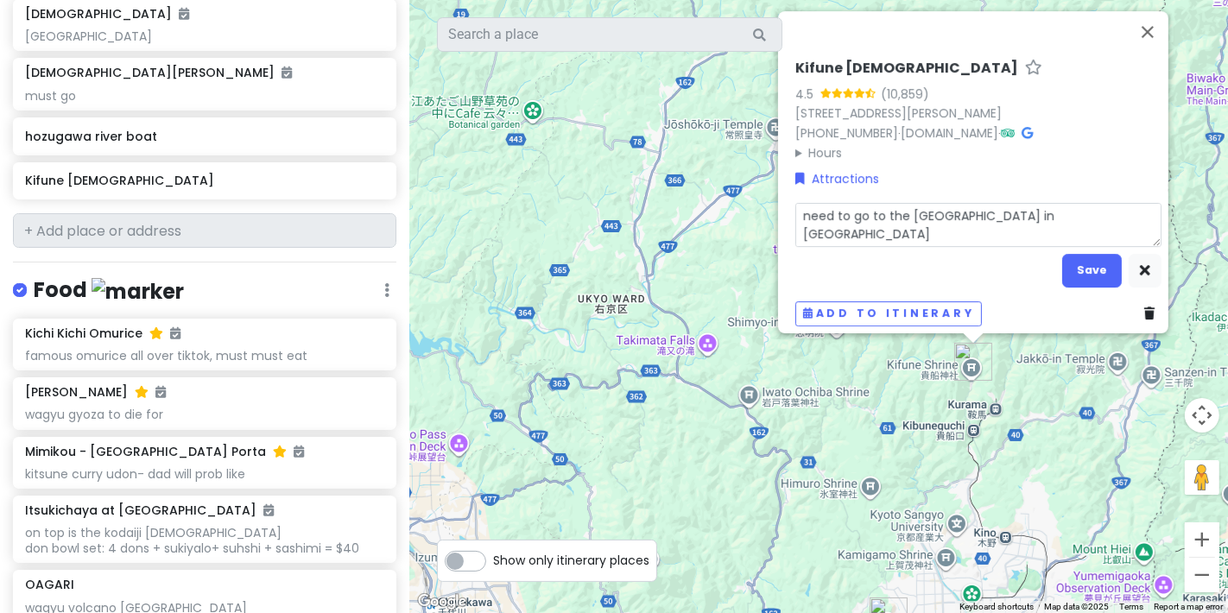
type textarea "need to go to the Ghibli village in kyoto ctach n"
type textarea "x"
type textarea "need to go to the Ghibli village in kyoto ctach"
type textarea "x"
type textarea "need to go to the Ghibli village in kyoto ctach"
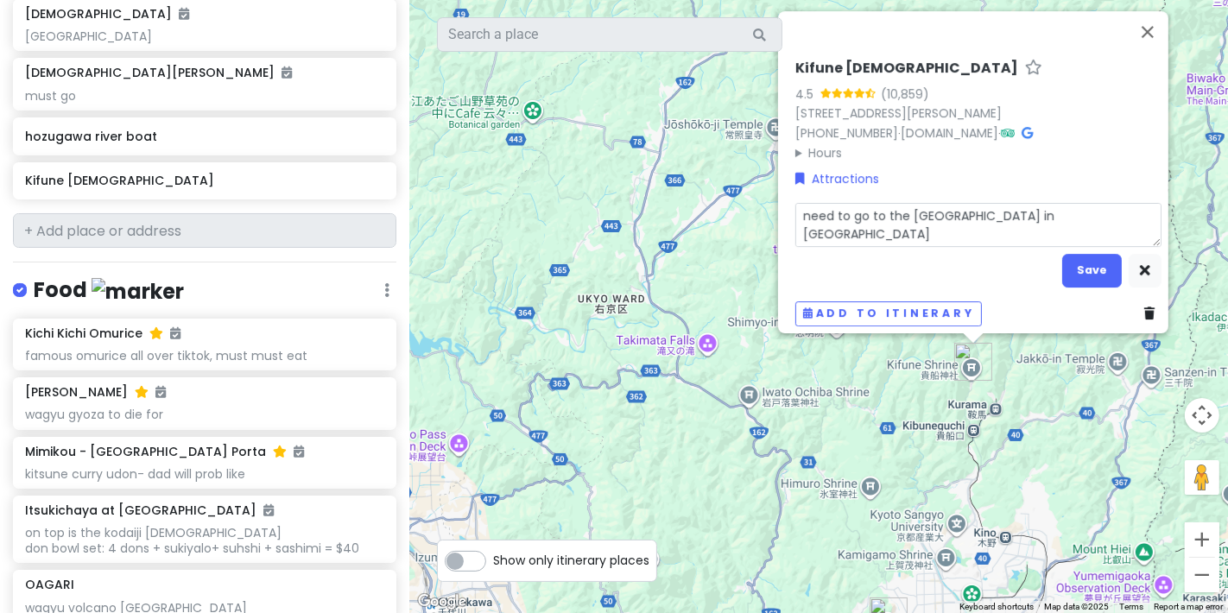
type textarea "x"
type textarea "need to go to the Ghibli village in kyoto ctac"
type textarea "x"
type textarea "need to go to the Ghibli village in kyoto cta"
type textarea "x"
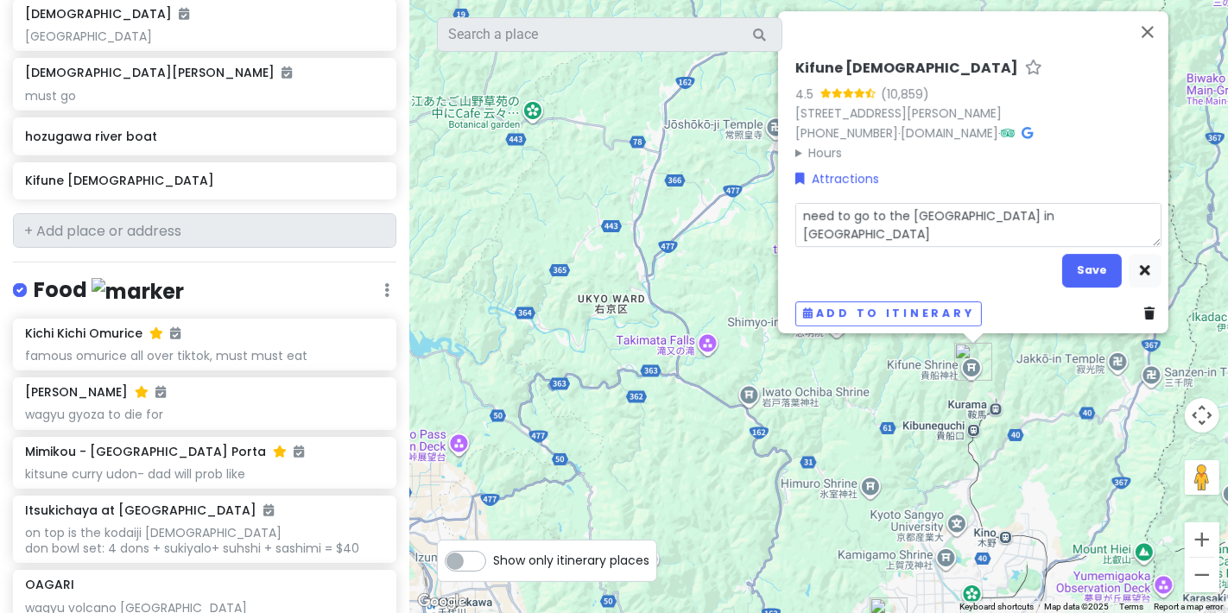
type textarea "need to go to the Ghibli village in kyoto ct"
type textarea "x"
type textarea "need to go to the Ghibli village in kyoto c"
type textarea "x"
type textarea "need to go to the Ghibli village in kyoto ca"
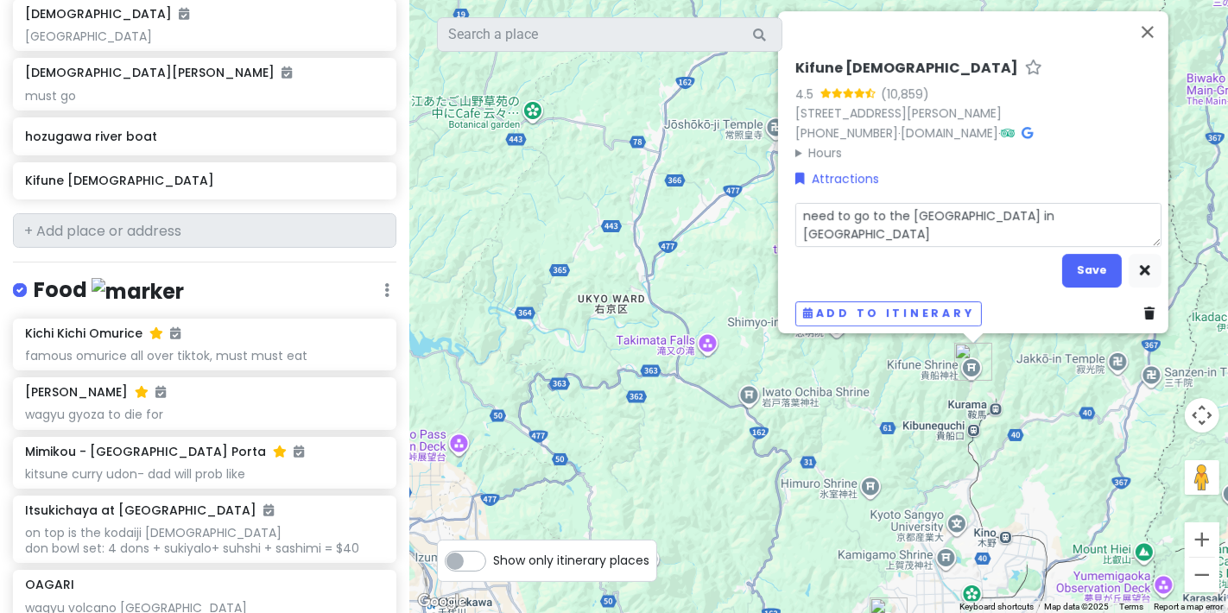
type textarea "x"
type textarea "need to go to the Ghibli village in kyoto cat"
type textarea "x"
type textarea "need to go to the Ghibli village in kyoto catc"
type textarea "x"
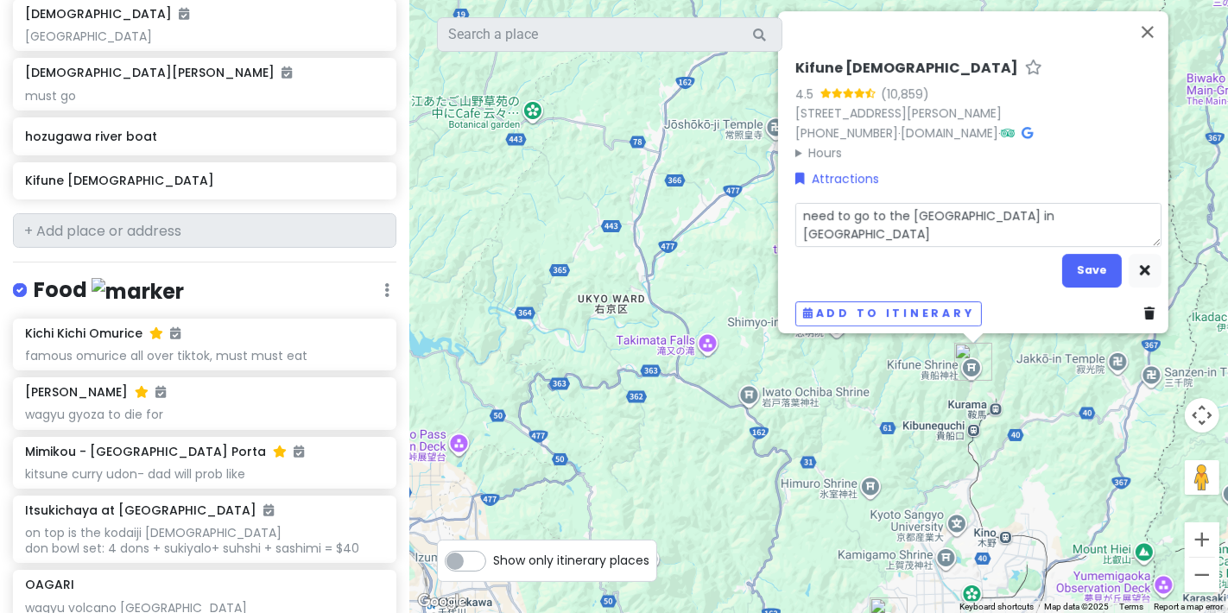
type textarea "need to go to the Ghibli village in kyoto catch"
type textarea "x"
type textarea "need to go to the Ghibli village in kyoto catch"
type textarea "x"
type textarea "need to go to the Ghibli village in kyoto catch n"
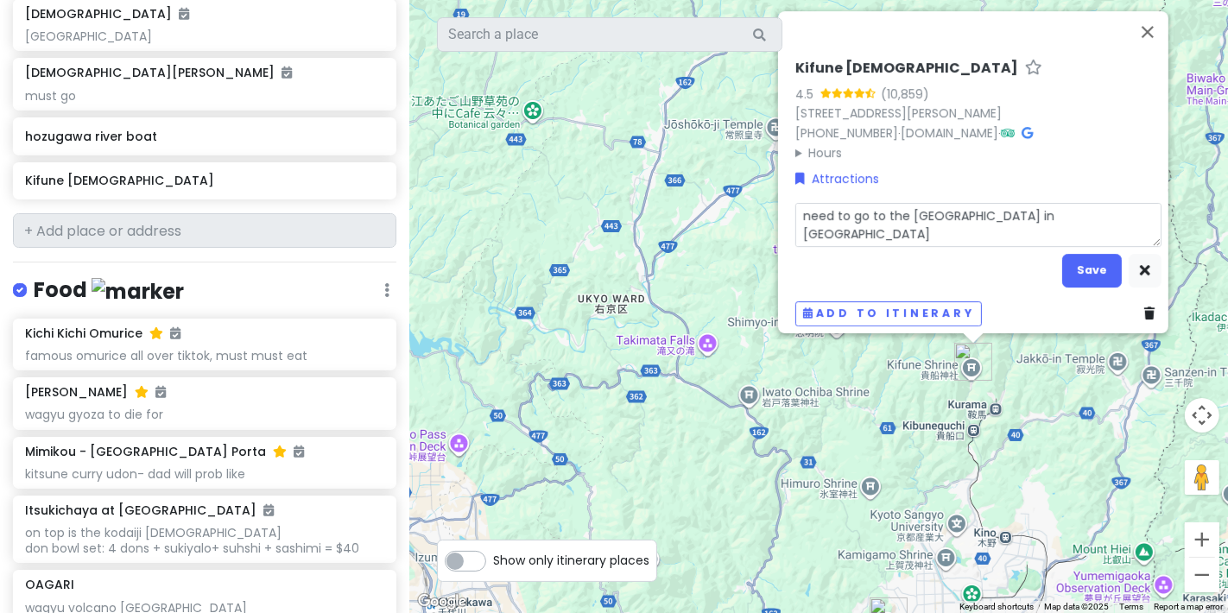
type textarea "x"
type textarea "need to go to the Ghibli village in kyoto catch no"
type textarea "x"
type textarea "need to go to the Ghibli village in kyoto catch noo"
type textarea "x"
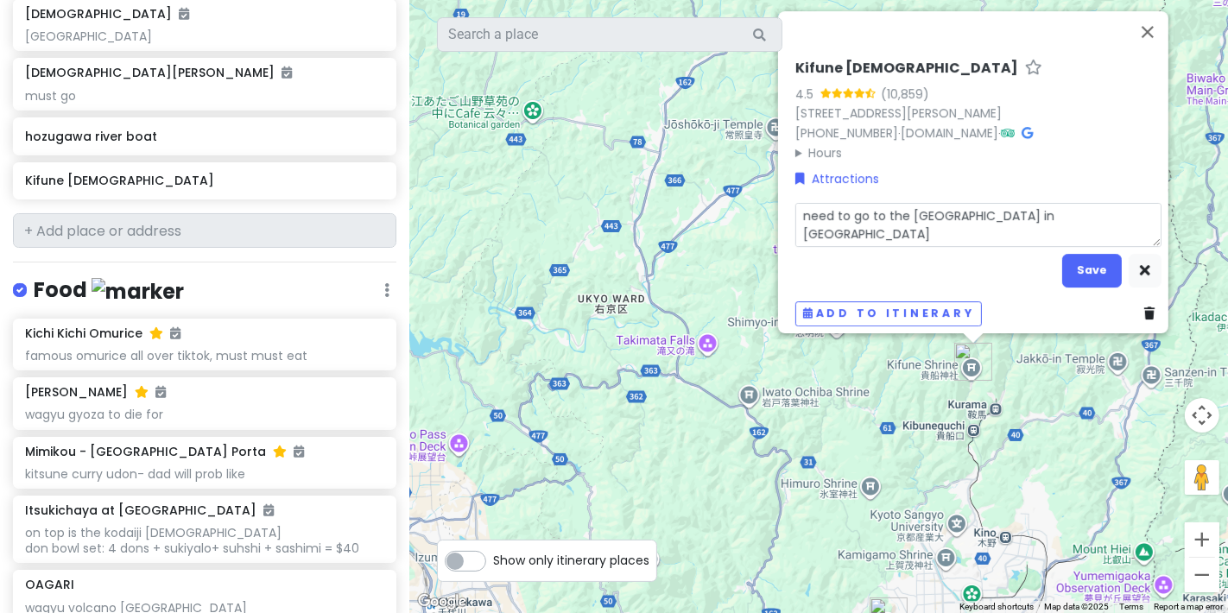
type textarea "need to go to the Ghibli village in kyoto catch nood"
type textarea "x"
type textarea "need to go to the Ghibli village in kyoto catch noodl"
type textarea "x"
type textarea "need to go to the Ghibli village in kyoto catch noodle"
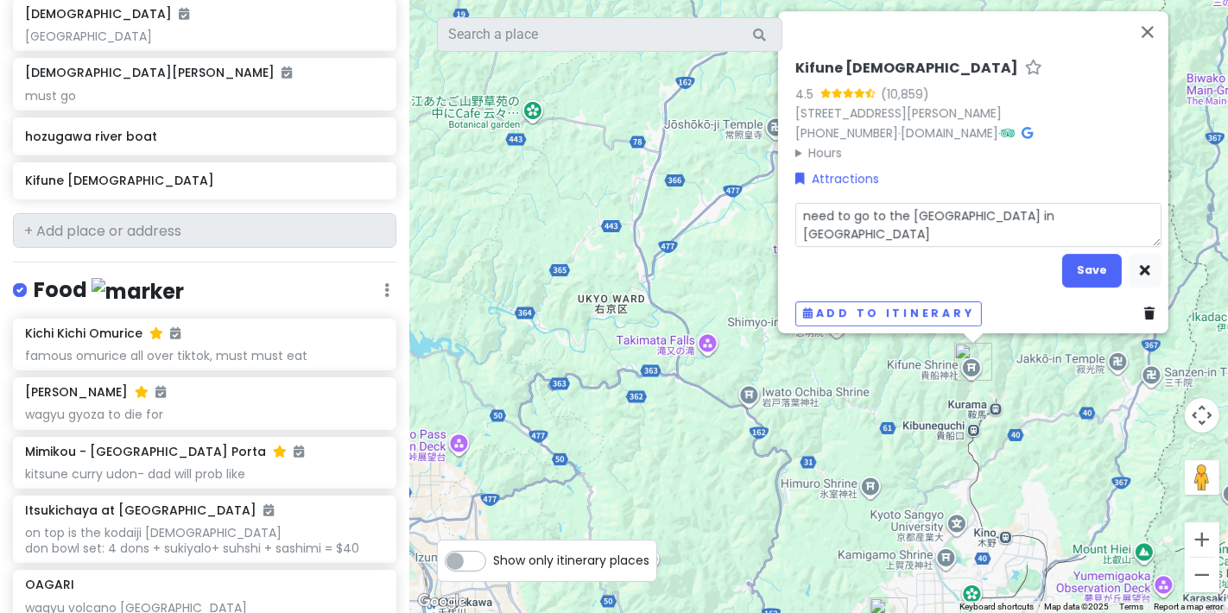
type textarea "x"
type textarea "need to go to the Ghibli village in kyoto catch noodles"
type textarea "x"
type textarea "need to go to the Ghibli village in kyoto catch noodles"
click at [1079, 260] on button "Save" at bounding box center [1092, 271] width 60 height 34
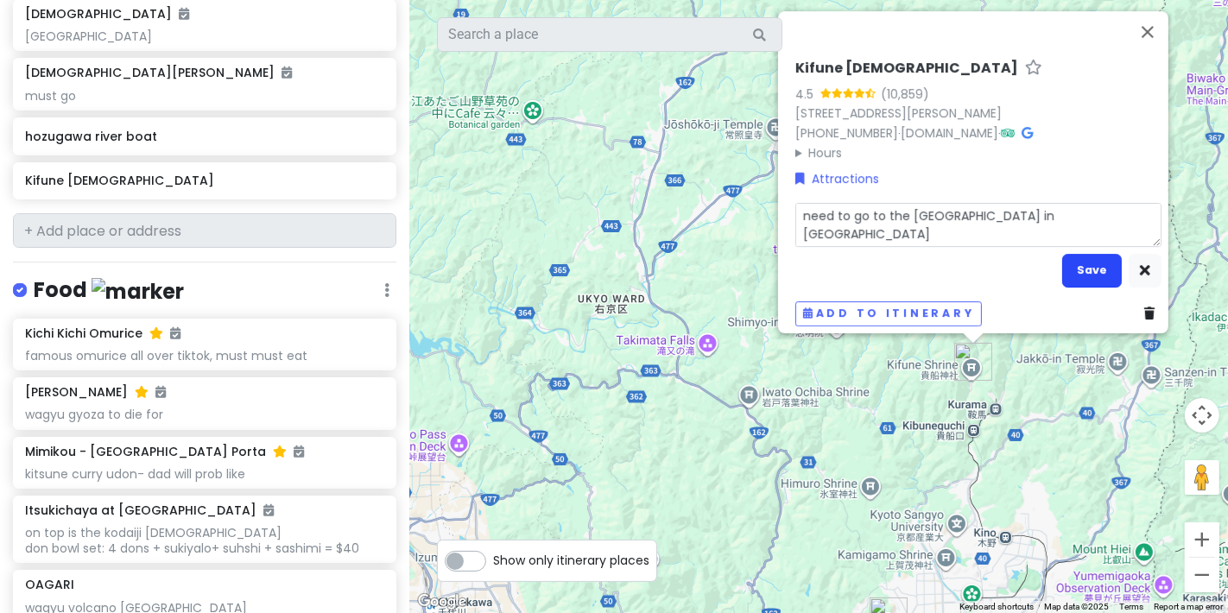
scroll to position [842, 0]
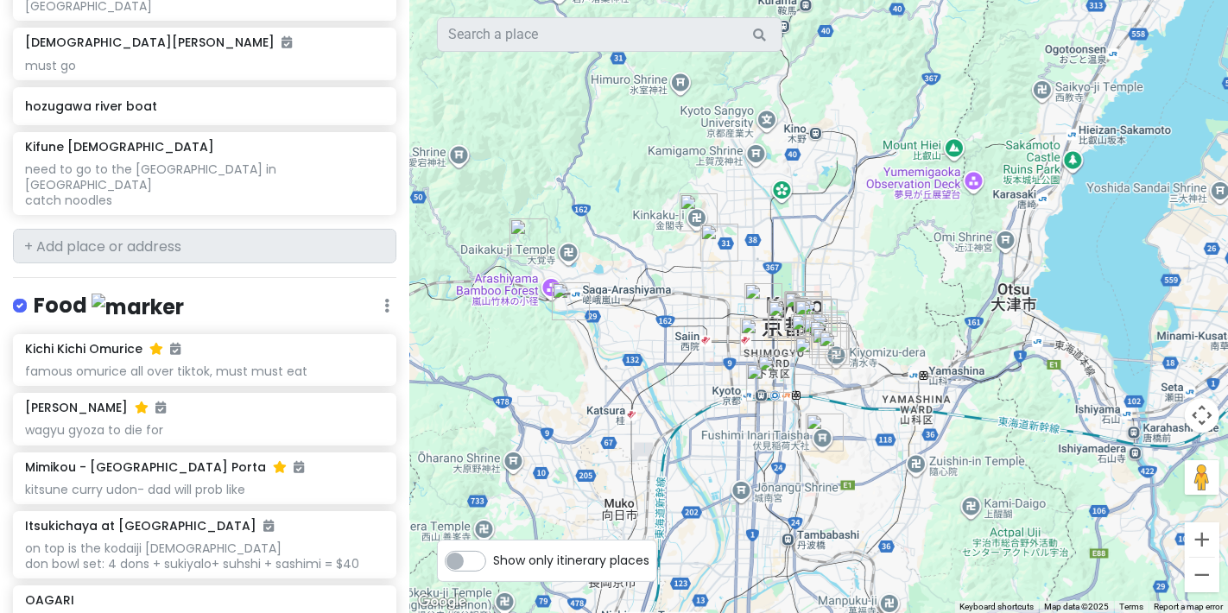
drag, startPoint x: 800, startPoint y: 376, endPoint x: 747, endPoint y: 124, distance: 256.8
click at [651, 9] on div "Kifune Shrine 4.5 (10,859) 180 Kuramakibunechō, Sakyo Ward, Kyoto, 601-1112, Ja…" at bounding box center [818, 306] width 819 height 613
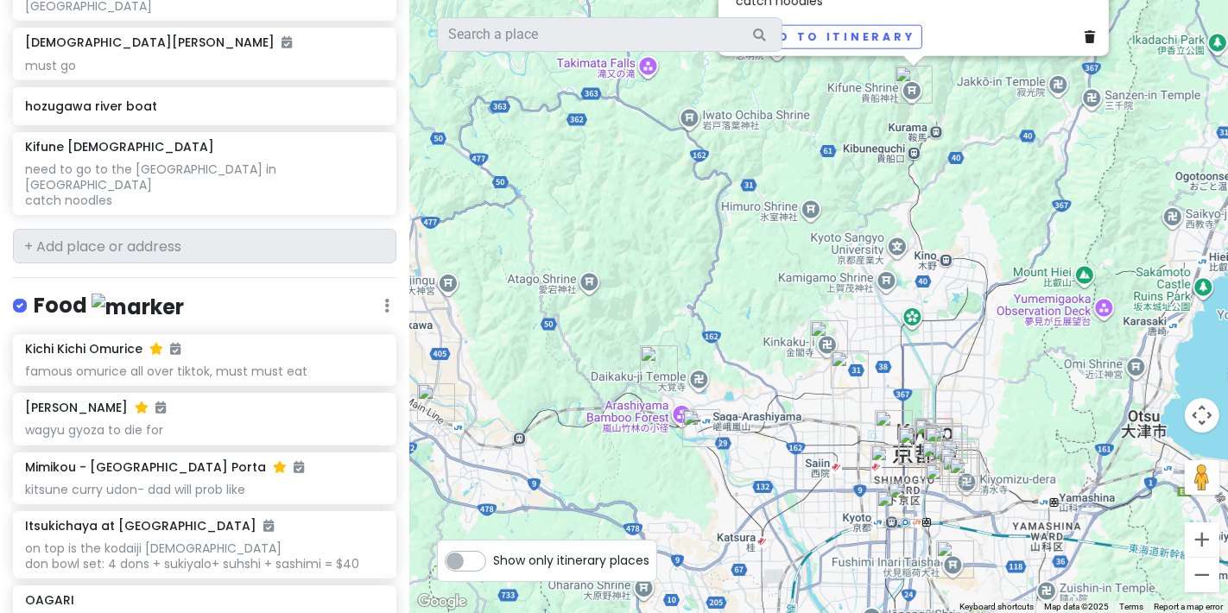
drag, startPoint x: 885, startPoint y: 292, endPoint x: 965, endPoint y: 390, distance: 126.5
click at [965, 390] on div "Kifune Shrine 4.5 (10,859) 180 Kuramakibunechō, Sakyo Ward, Kyoto, 601-1112, Ja…" at bounding box center [818, 306] width 819 height 613
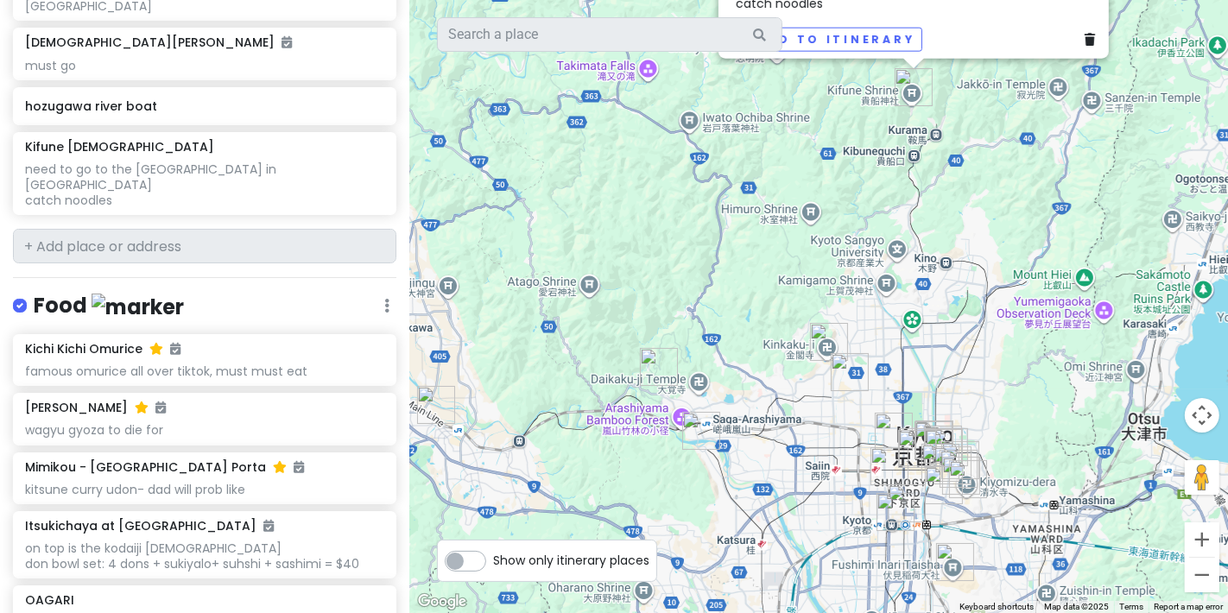
click at [833, 336] on img "Kinkaku-ji" at bounding box center [829, 342] width 38 height 38
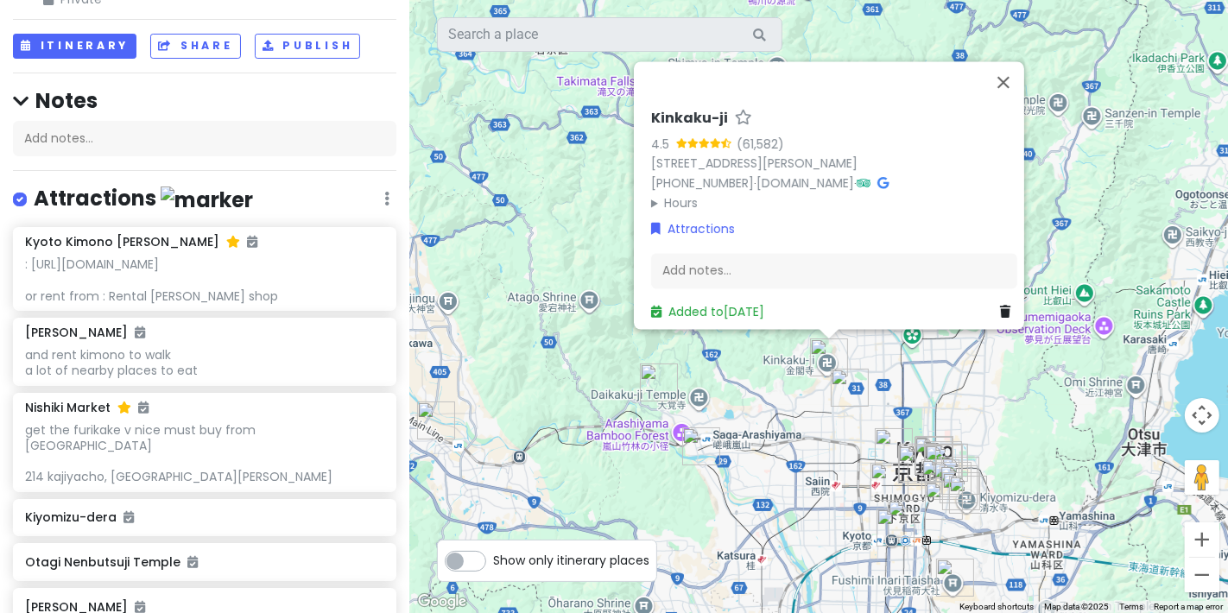
scroll to position [0, 0]
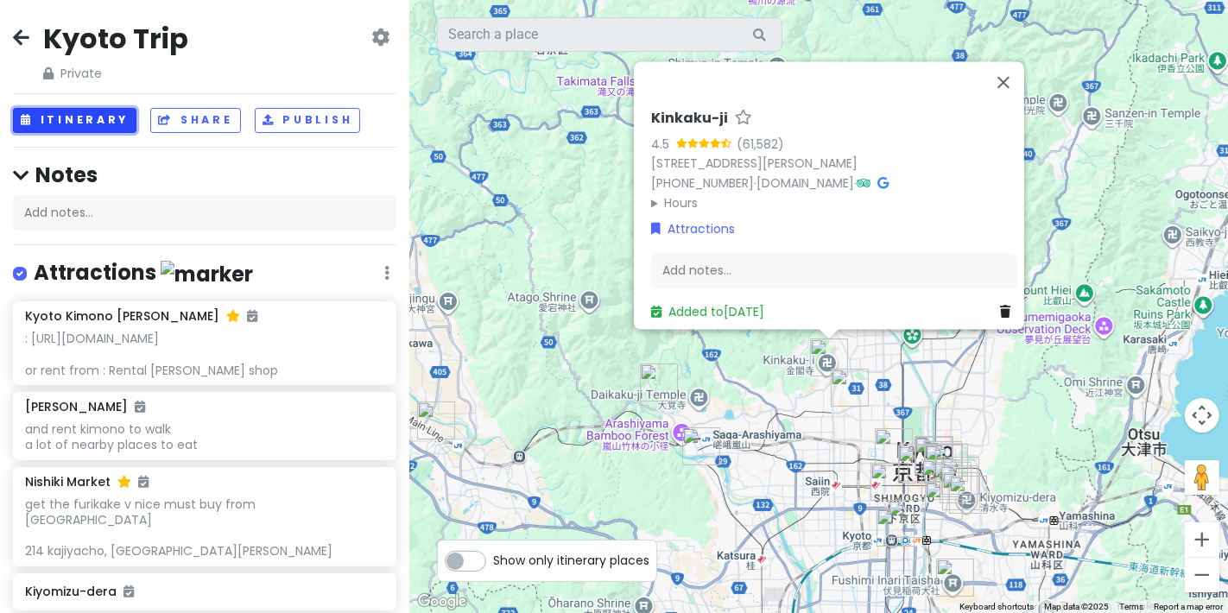
click at [101, 123] on button "Itinerary" at bounding box center [74, 120] width 123 height 25
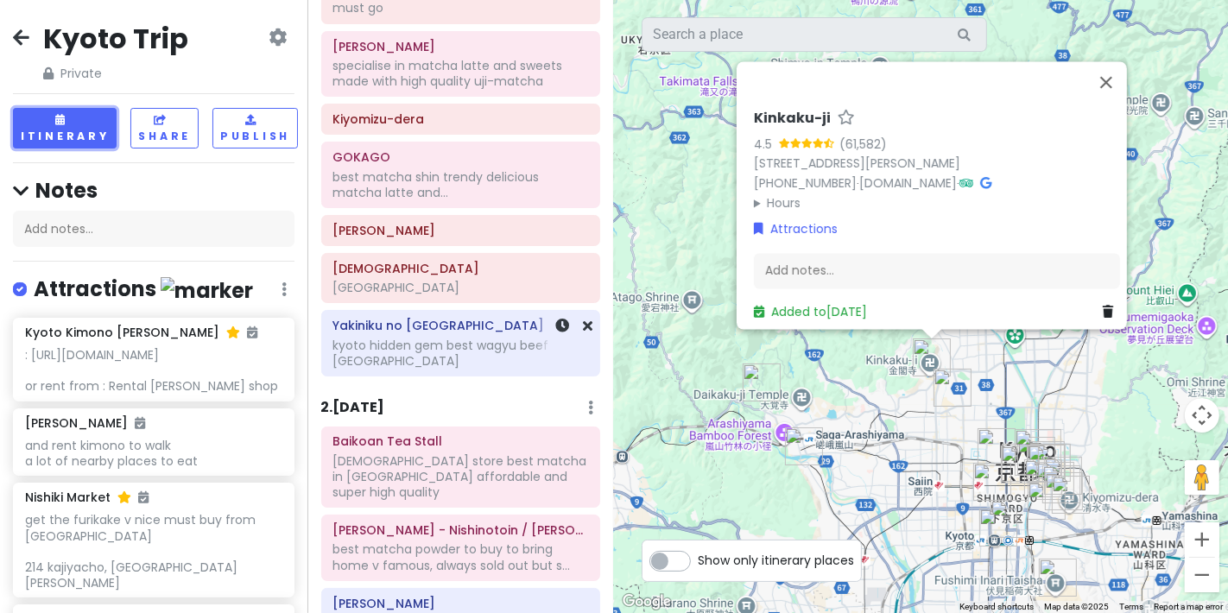
scroll to position [479, 0]
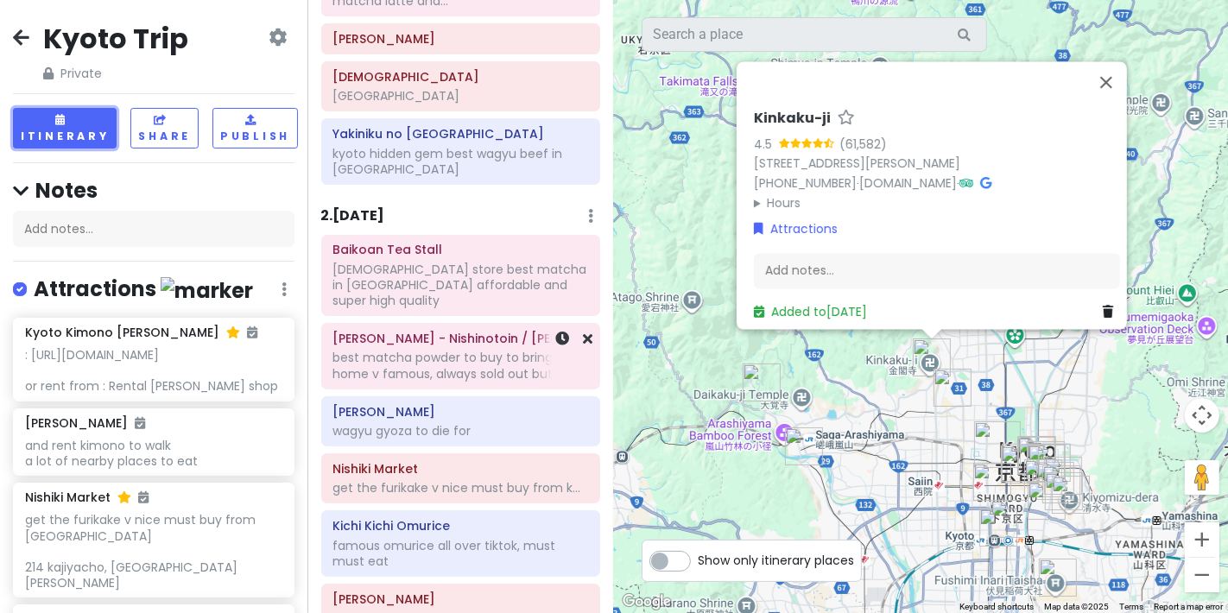
click at [438, 350] on div "best matcha powder to buy to bring home v famous, always sold out but s..." at bounding box center [460, 365] width 256 height 31
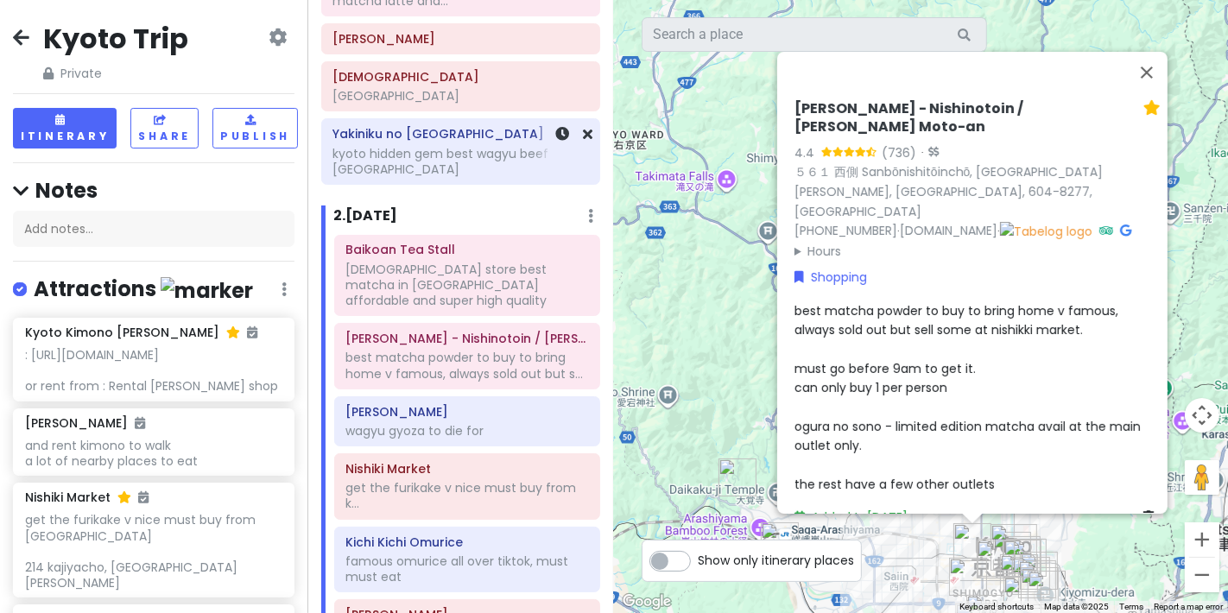
click at [356, 123] on div "Yakiniku no GANSAN kyoto hidden gem best wagyu beef in kyoto" at bounding box center [460, 152] width 256 height 59
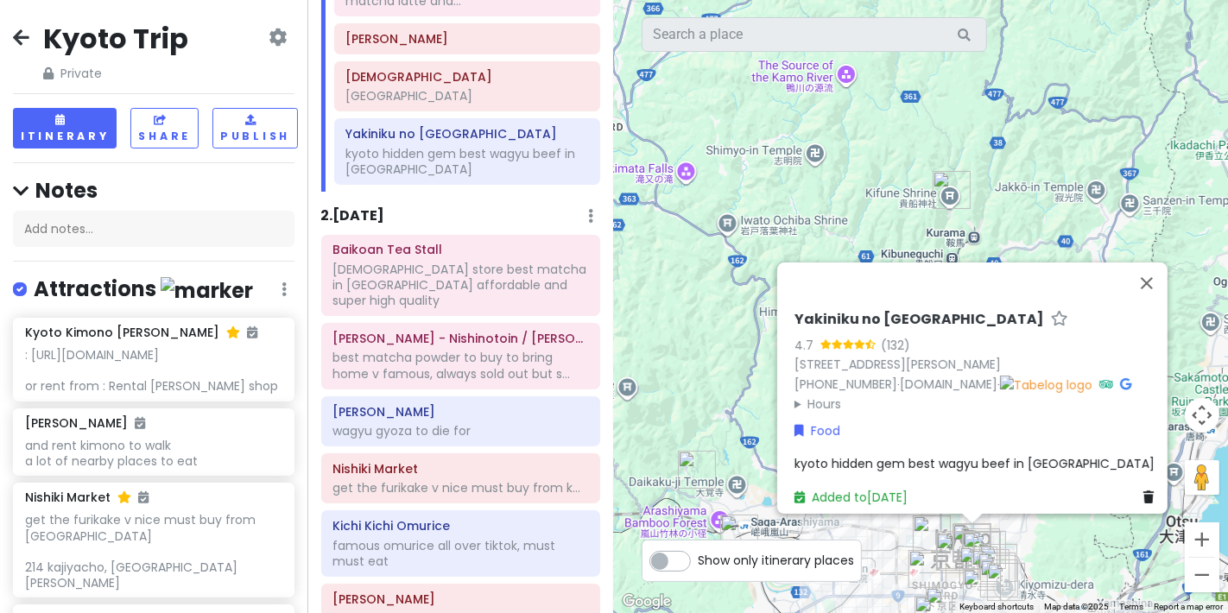
scroll to position [192, 0]
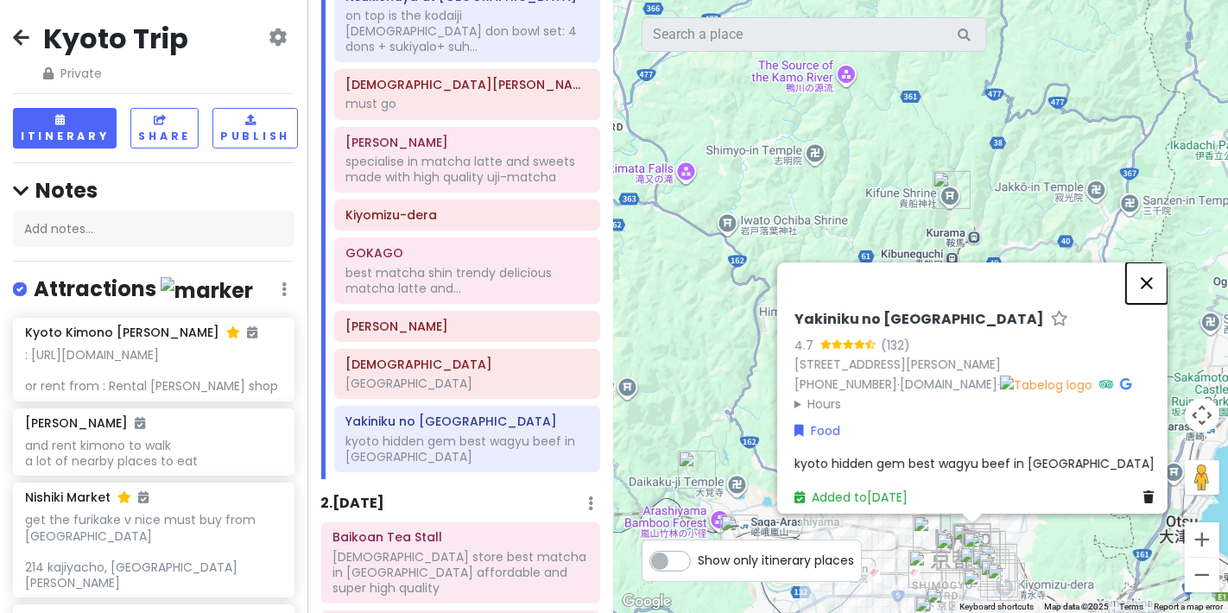
click at [1159, 263] on button "Close" at bounding box center [1146, 283] width 41 height 41
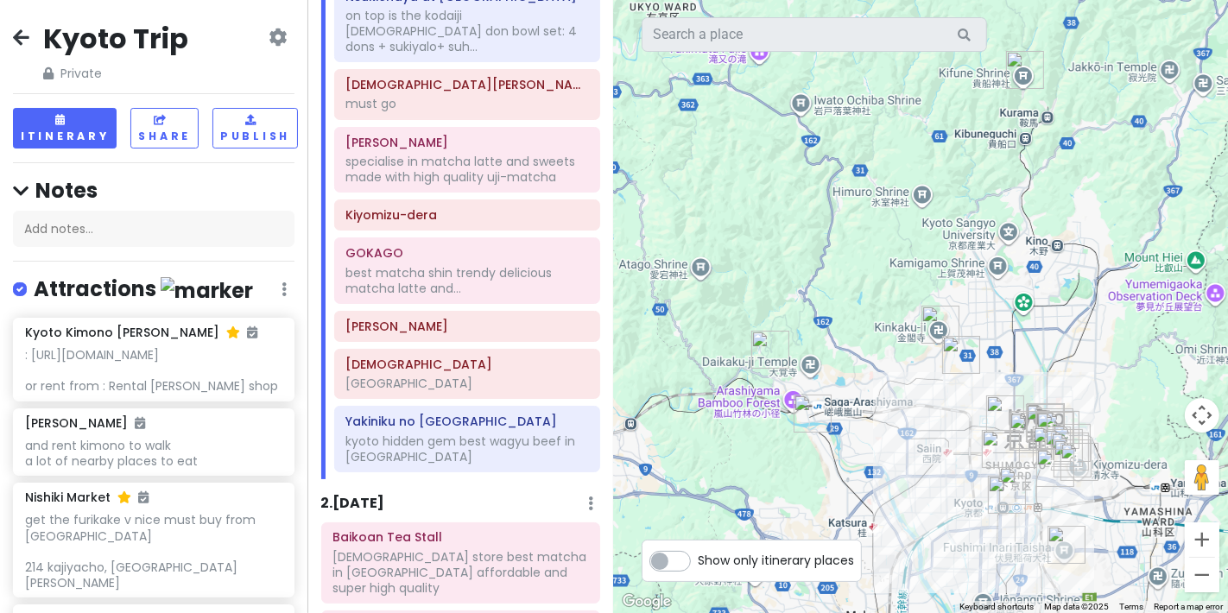
drag, startPoint x: 807, startPoint y: 177, endPoint x: 881, endPoint y: 54, distance: 143.7
click at [881, 54] on div at bounding box center [921, 306] width 614 height 613
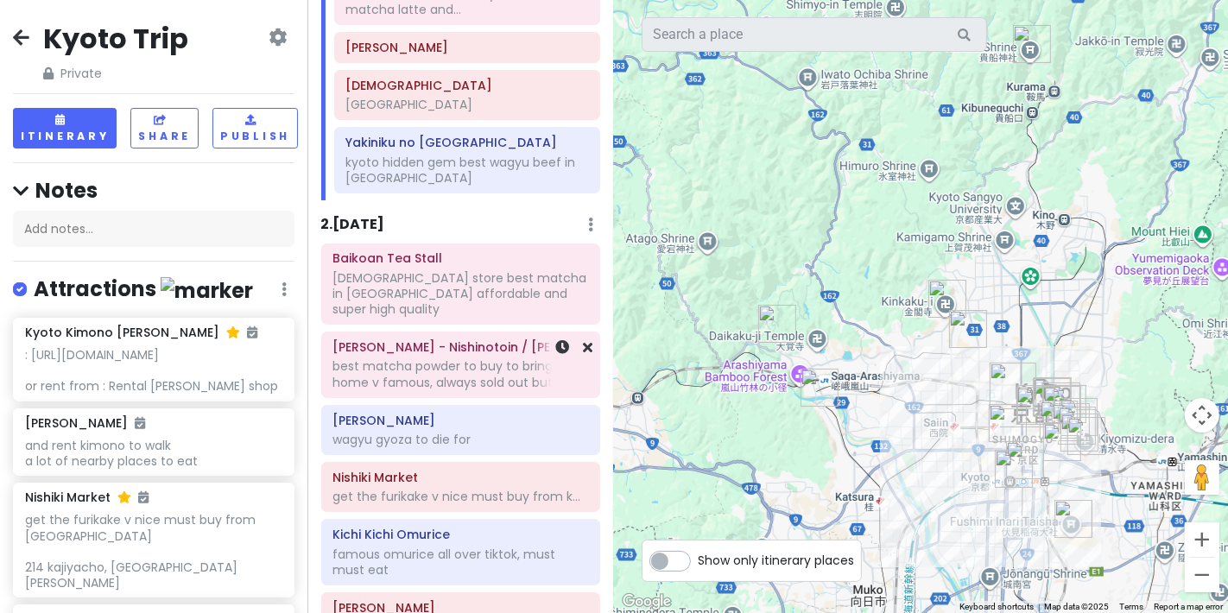
scroll to position [479, 0]
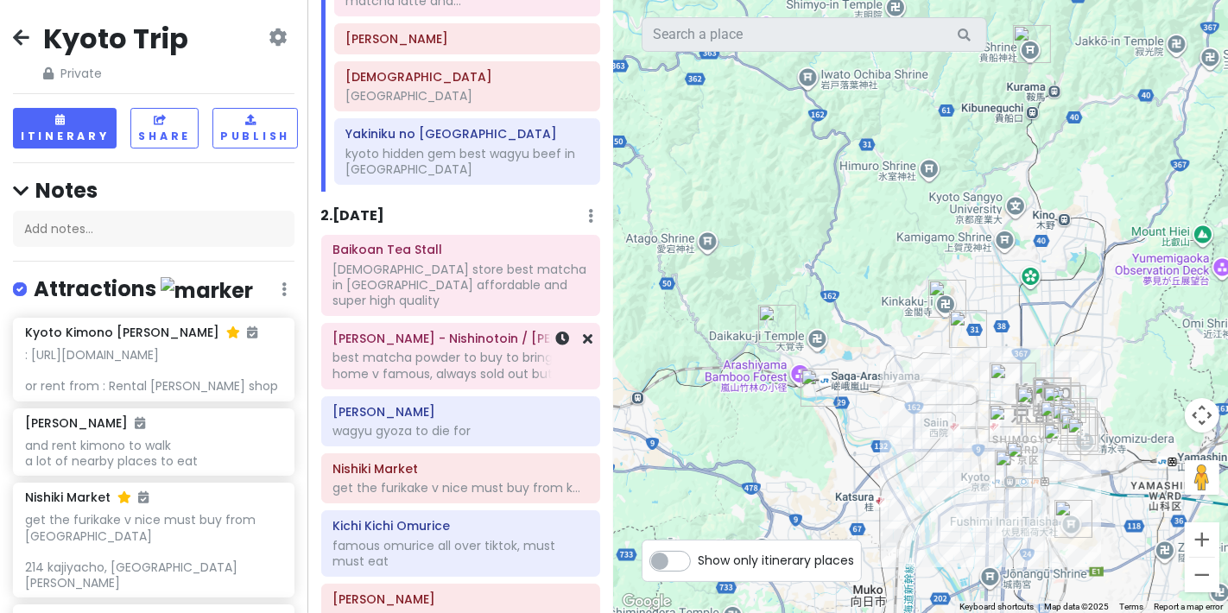
click at [458, 350] on div "best matcha powder to buy to bring home v famous, always sold out but s..." at bounding box center [460, 365] width 256 height 31
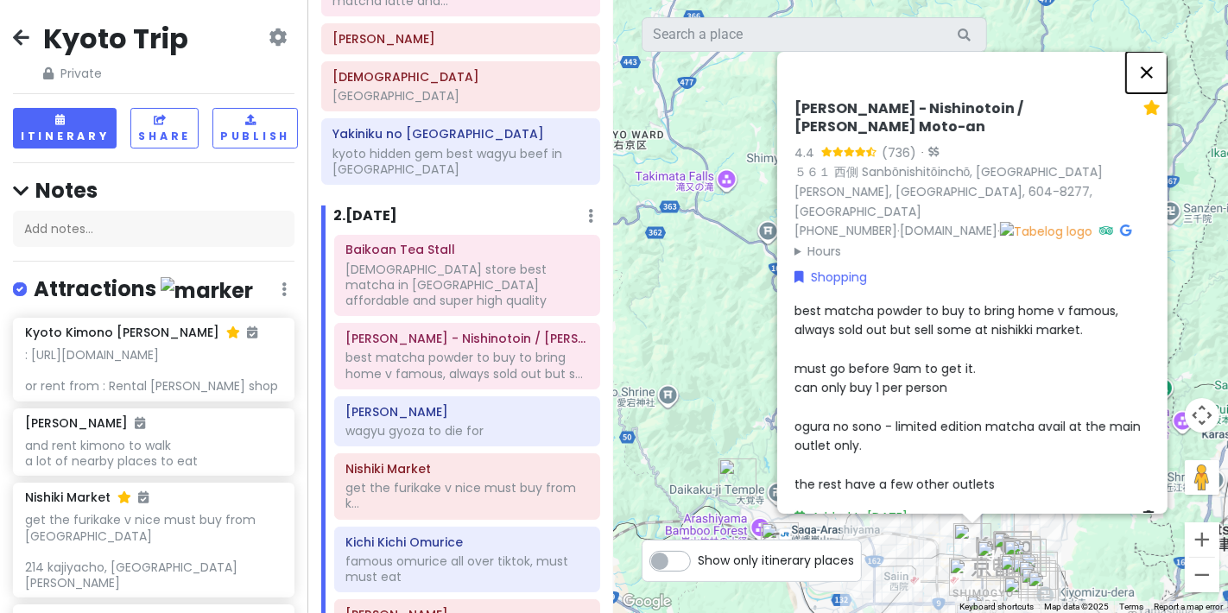
click at [1153, 67] on button "Close" at bounding box center [1146, 72] width 41 height 41
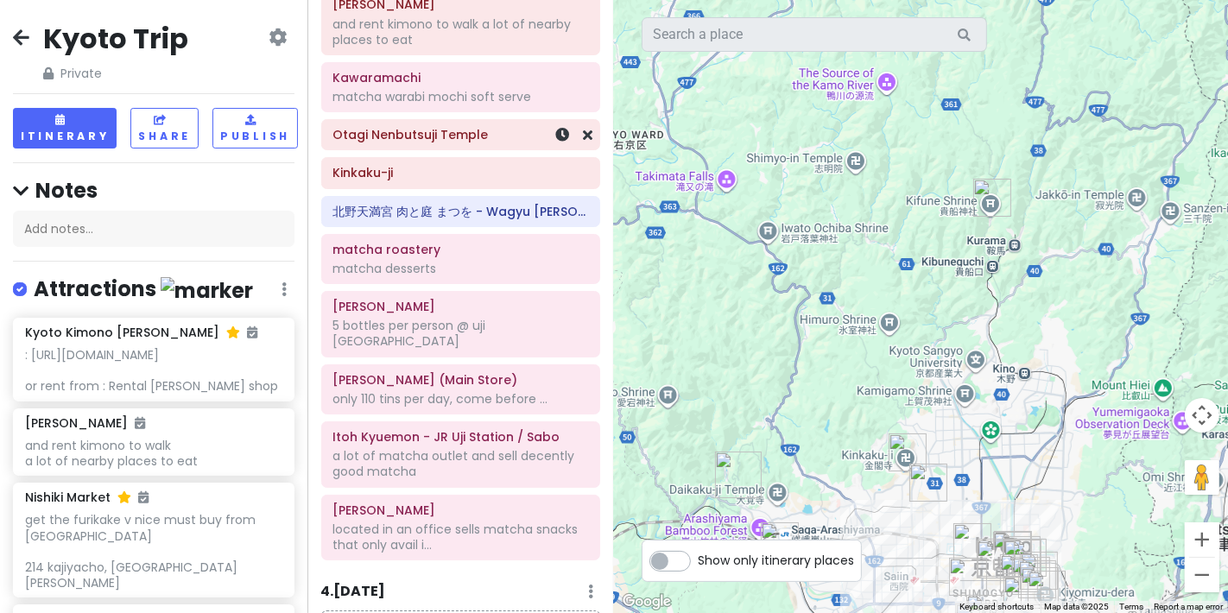
scroll to position [1055, 0]
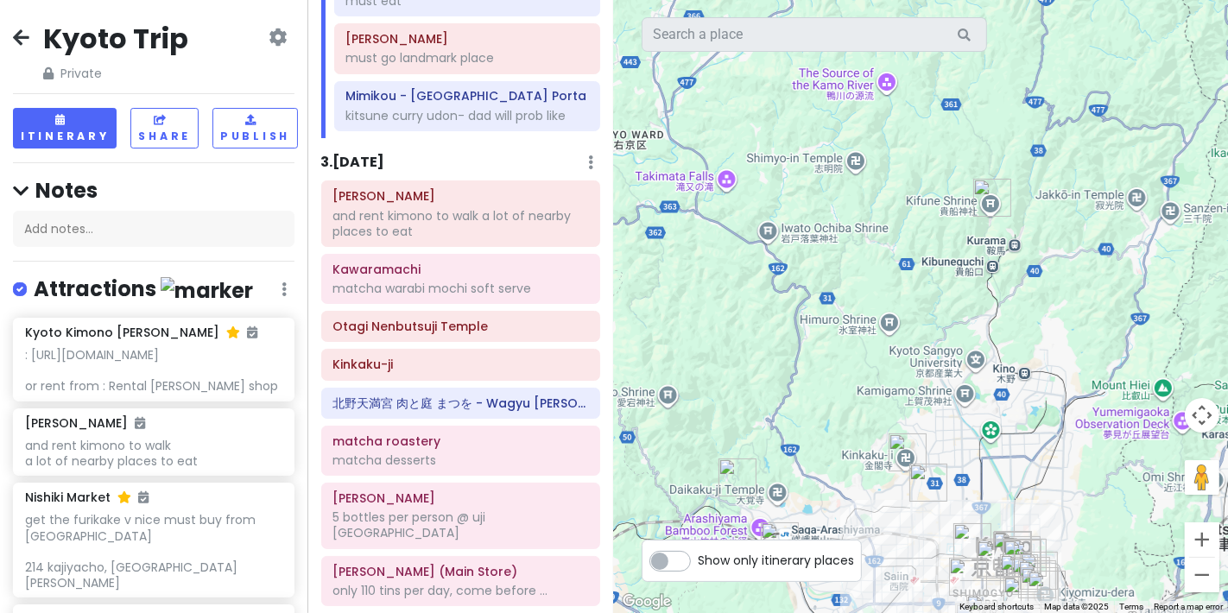
click at [365, 159] on h6 "3 . Sun 10/5" at bounding box center [353, 163] width 64 height 18
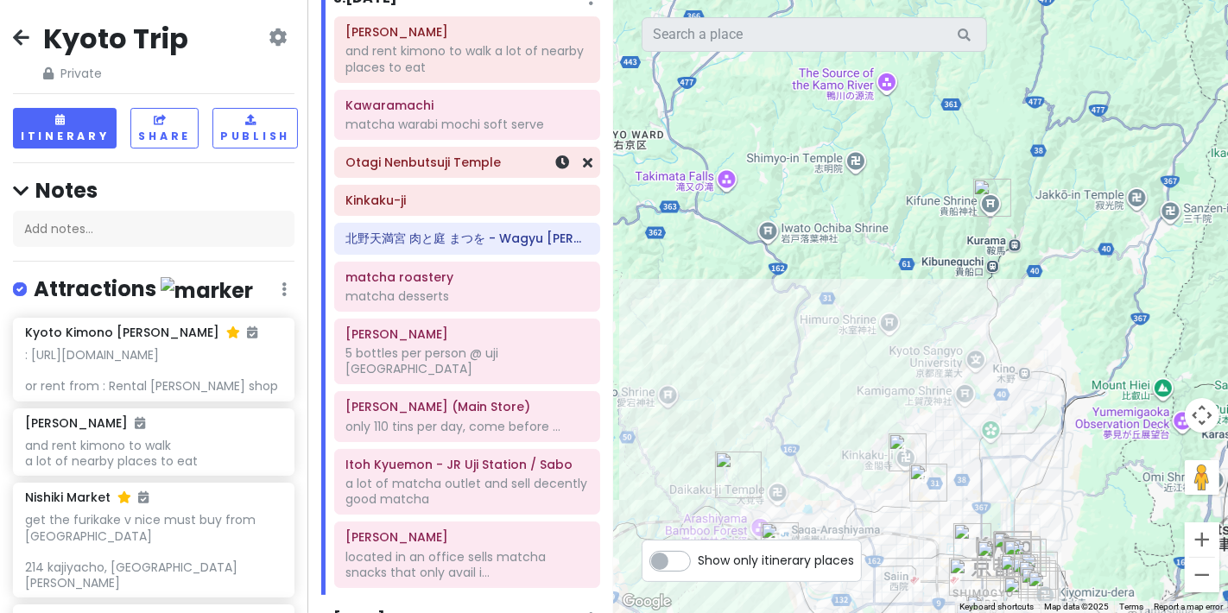
scroll to position [1247, 0]
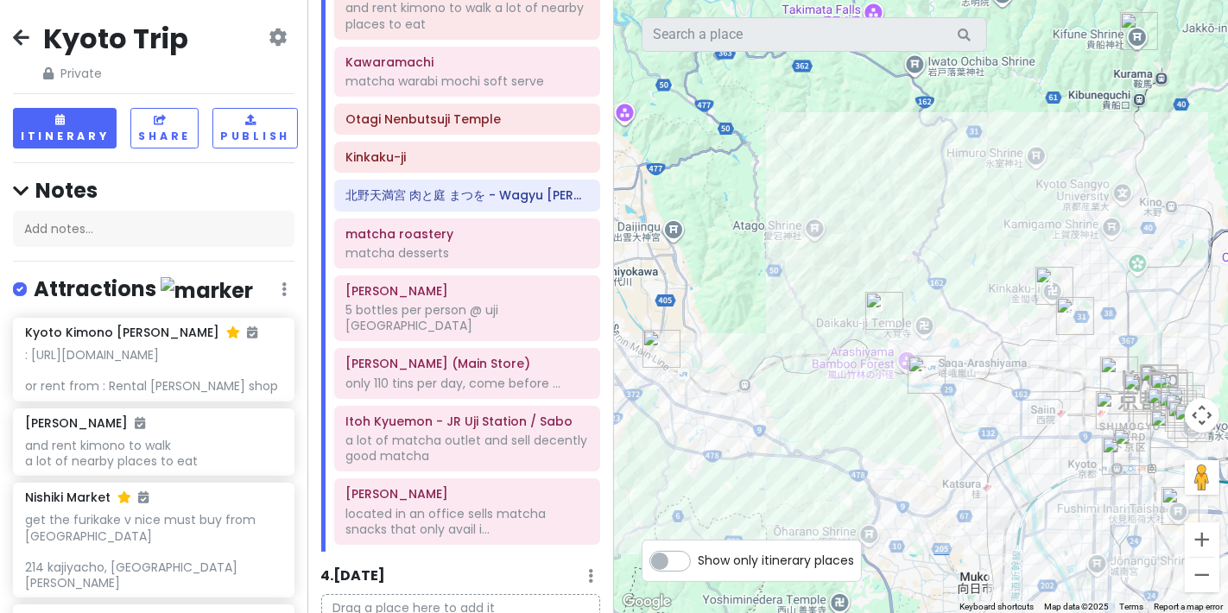
drag, startPoint x: 985, startPoint y: 294, endPoint x: 1136, endPoint y: 124, distance: 227.6
click at [1136, 124] on div at bounding box center [921, 306] width 614 height 613
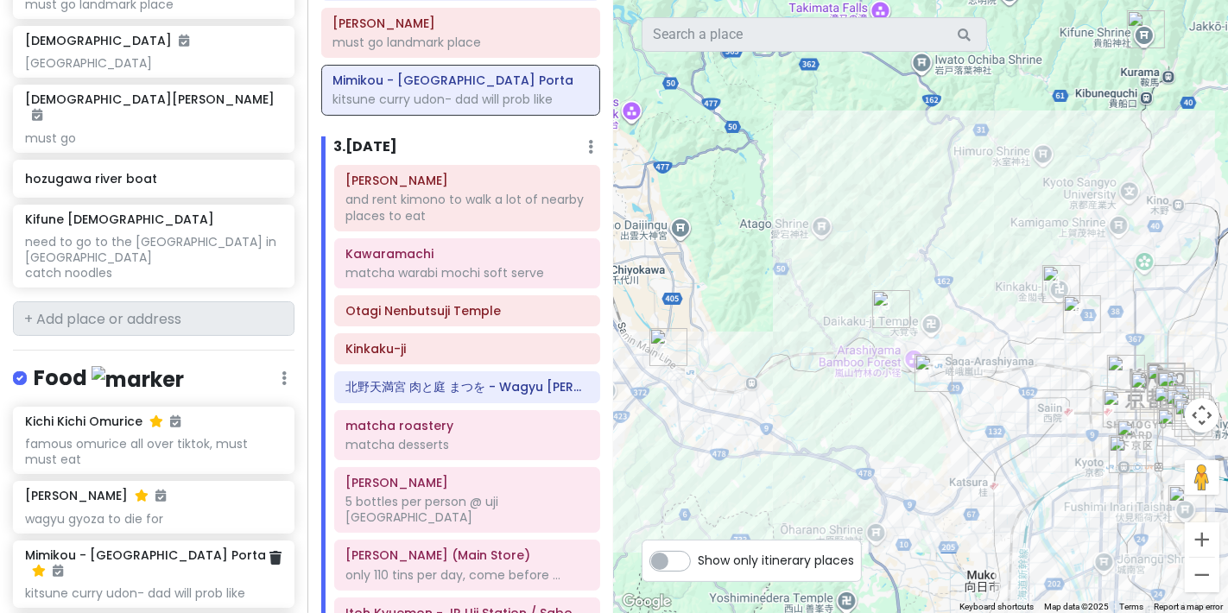
scroll to position [767, 0]
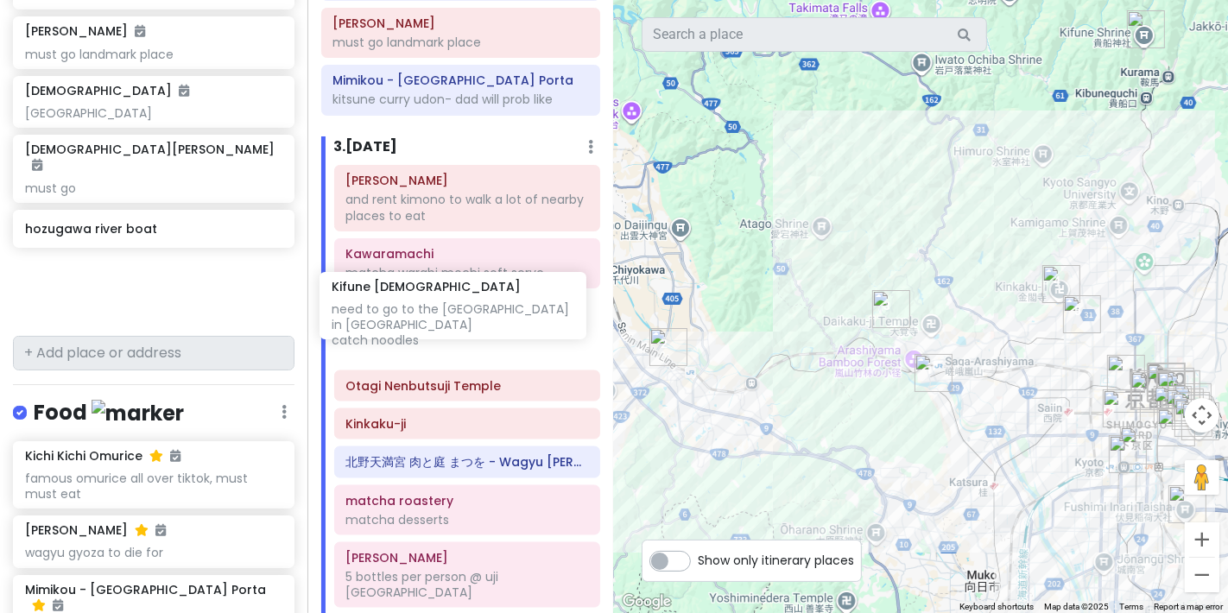
drag, startPoint x: 160, startPoint y: 280, endPoint x: 466, endPoint y: 315, distance: 308.6
click at [466, 315] on div "Kyoto Trip Private Change Dates Make a Copy Delete Trip Go Pro ⚡️ Give Feedback…" at bounding box center [614, 306] width 1228 height 613
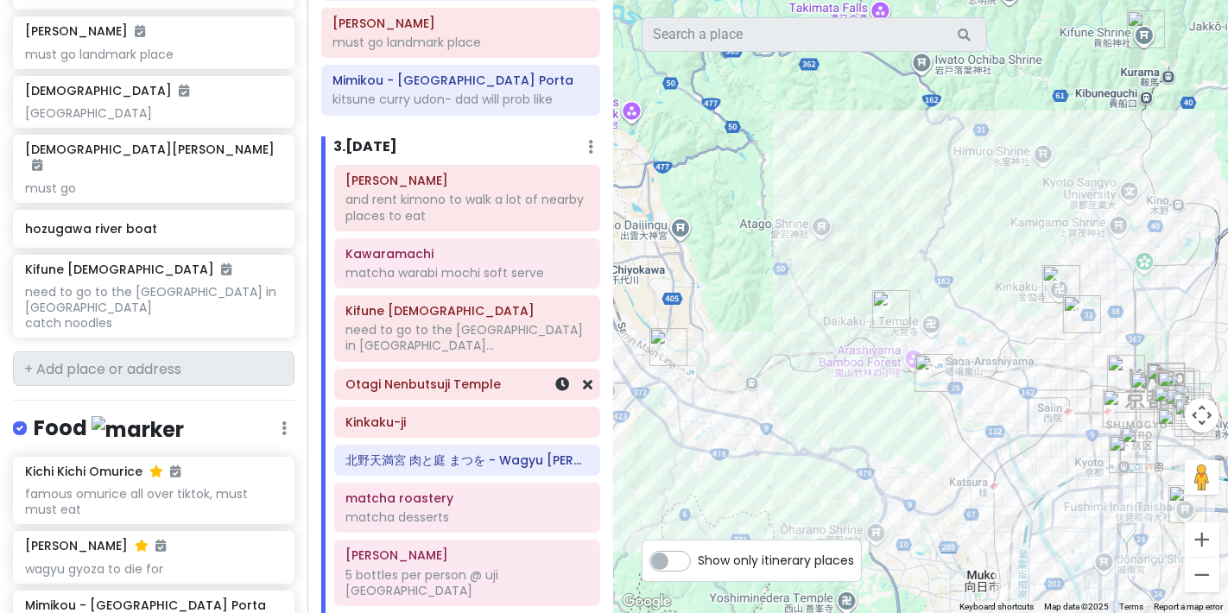
scroll to position [693, 0]
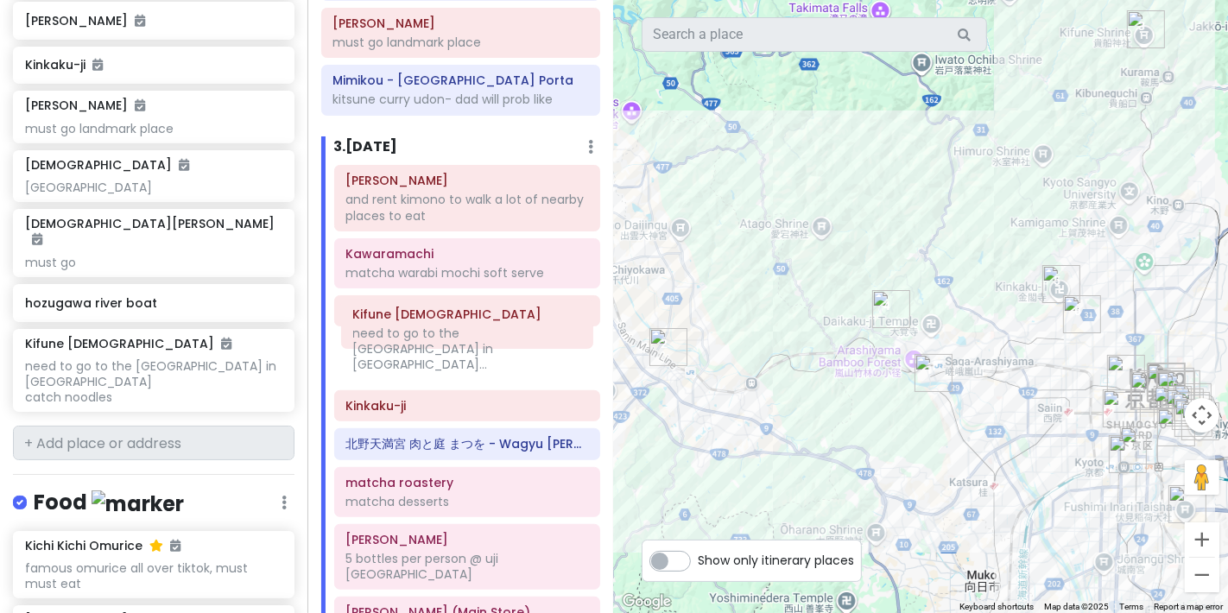
drag, startPoint x: 459, startPoint y: 292, endPoint x: 466, endPoint y: 334, distance: 43.0
click at [466, 334] on div "Arashiyama Nakaoshitacho and rent kimono to walk a lot of nearby places to eat …" at bounding box center [467, 482] width 293 height 635
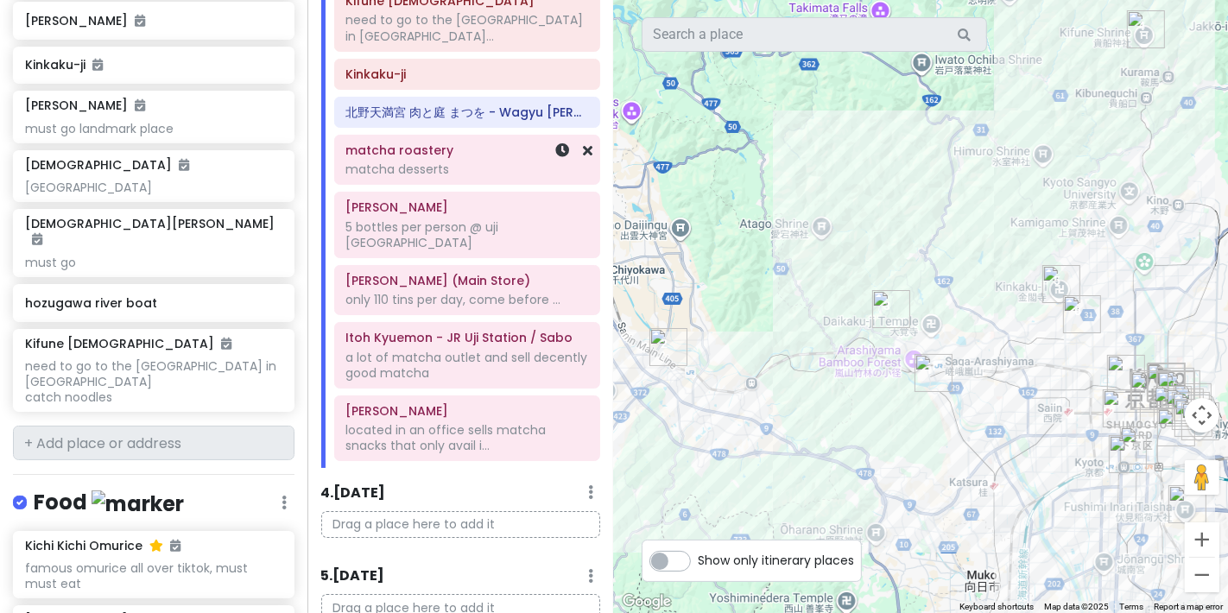
scroll to position [1406, 0]
